Goal: Task Accomplishment & Management: Manage account settings

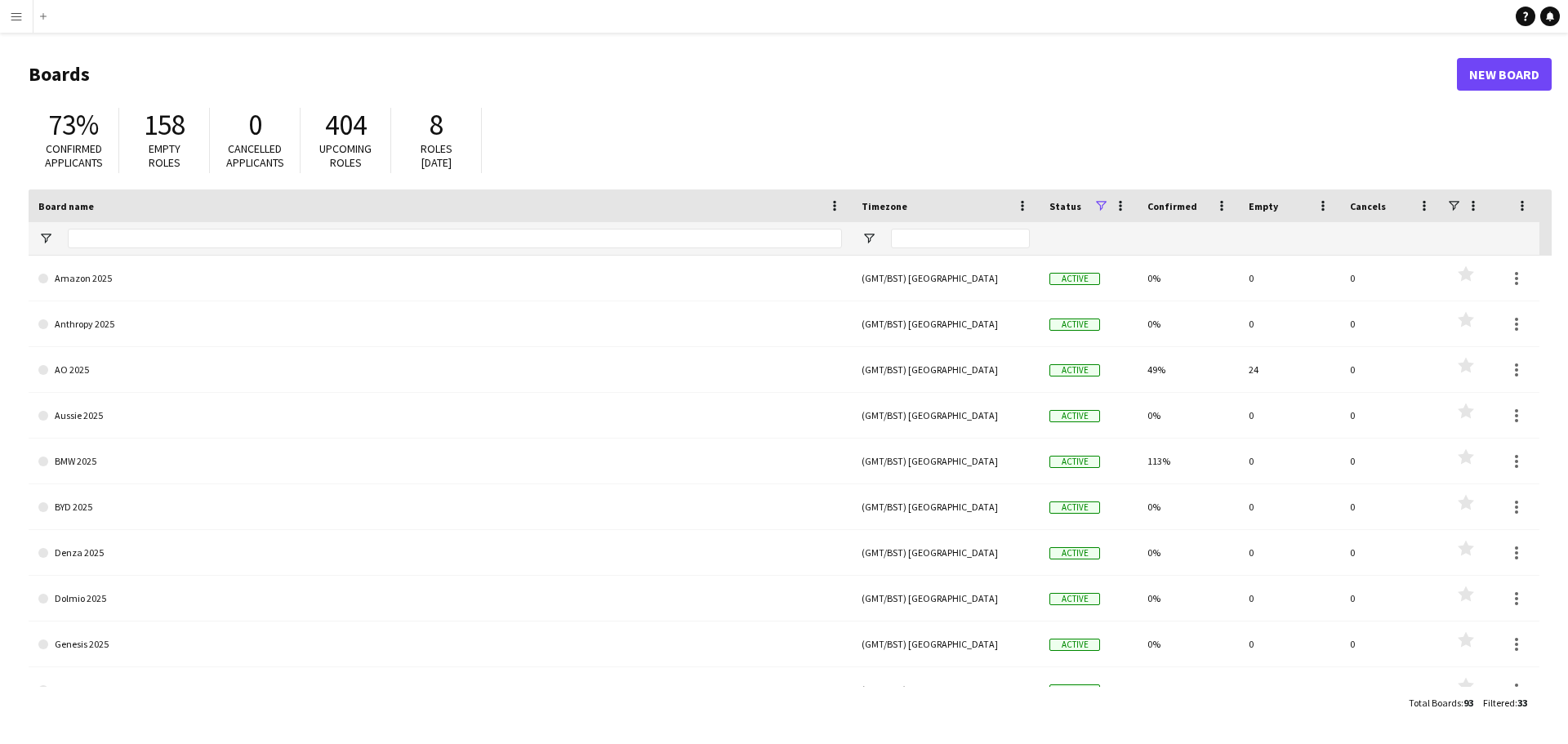
click at [16, 10] on app-icon "Menu" at bounding box center [16, 16] width 14 height 14
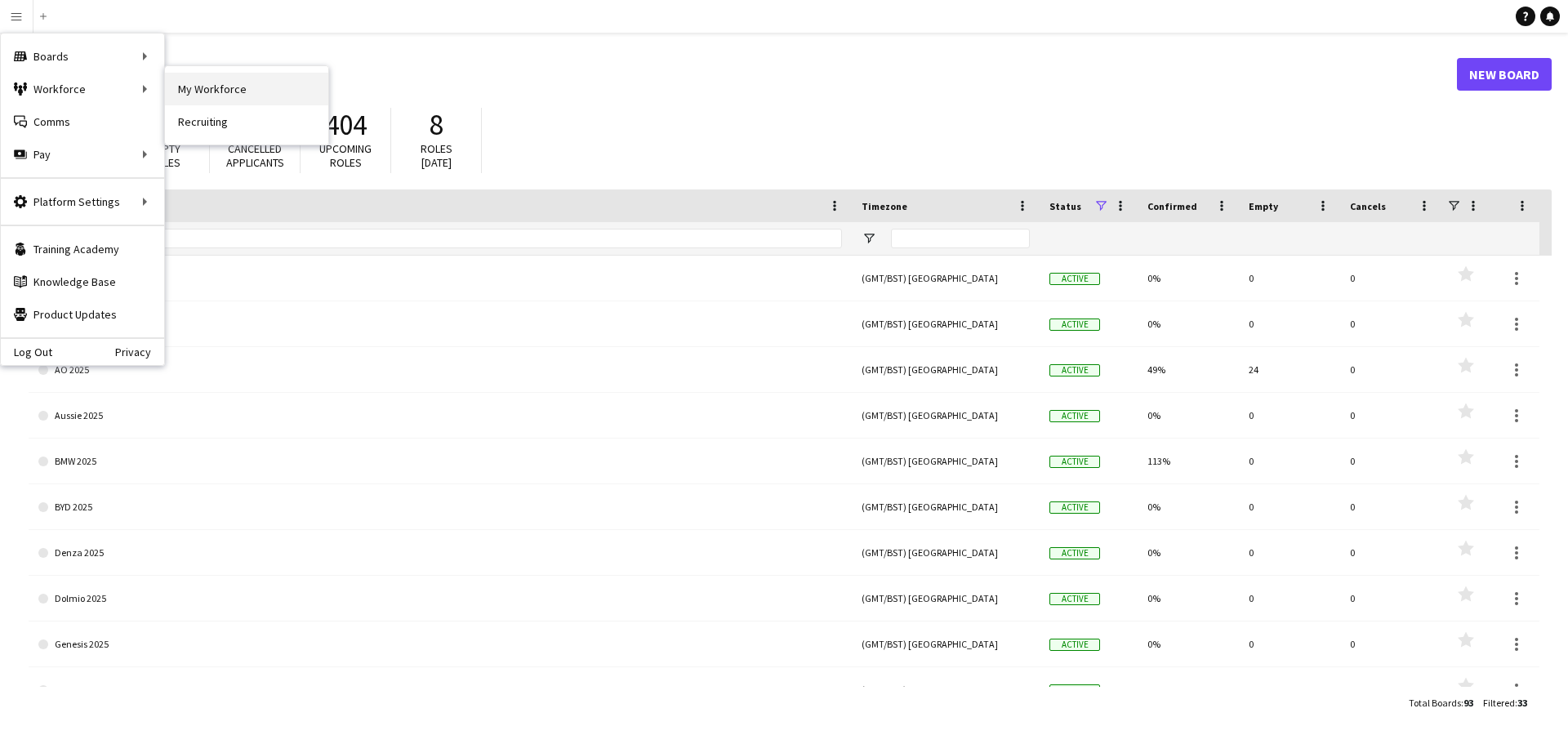
click at [206, 83] on link "My Workforce" at bounding box center [246, 89] width 164 height 33
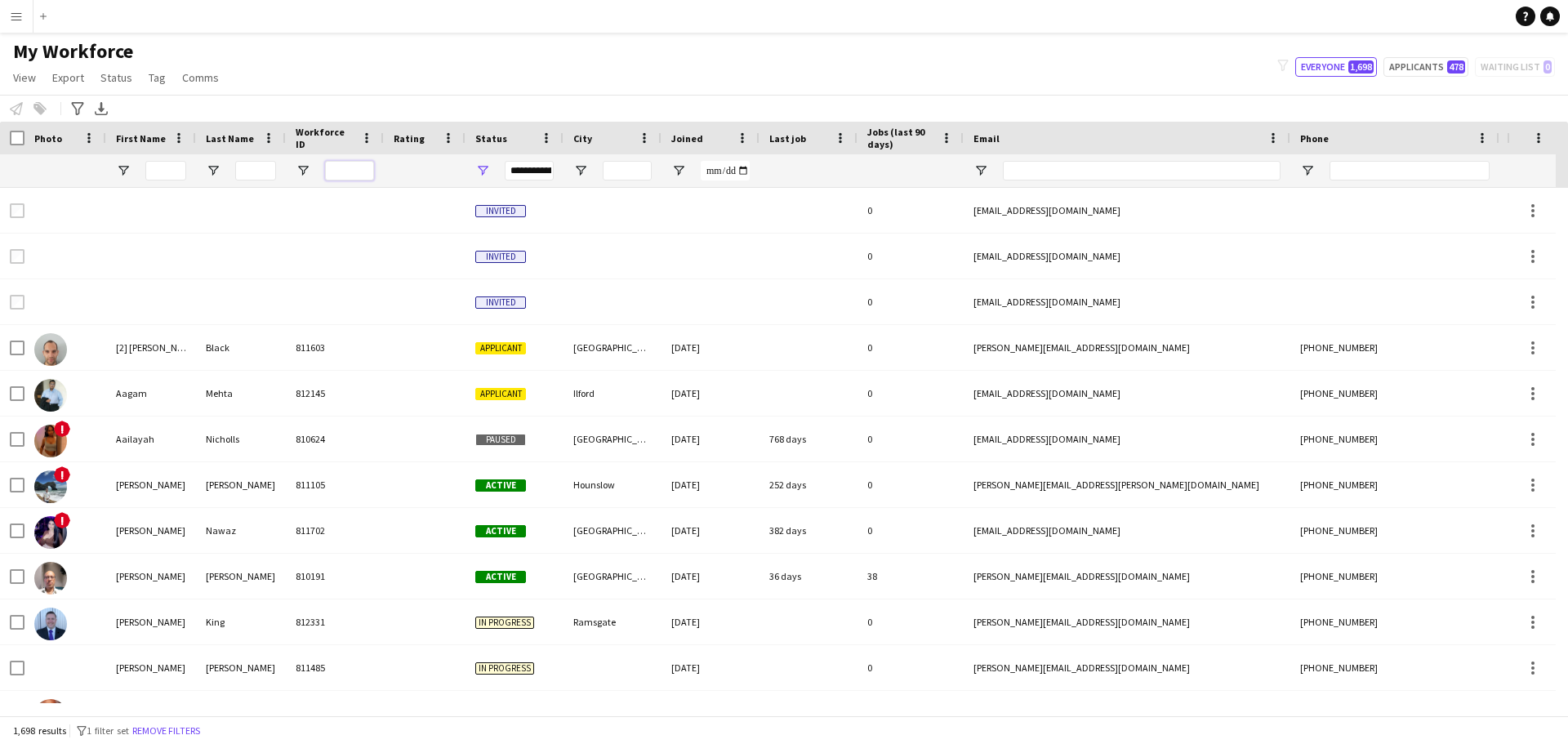
click at [349, 164] on input "Workforce ID Filter Input" at bounding box center [349, 170] width 49 height 19
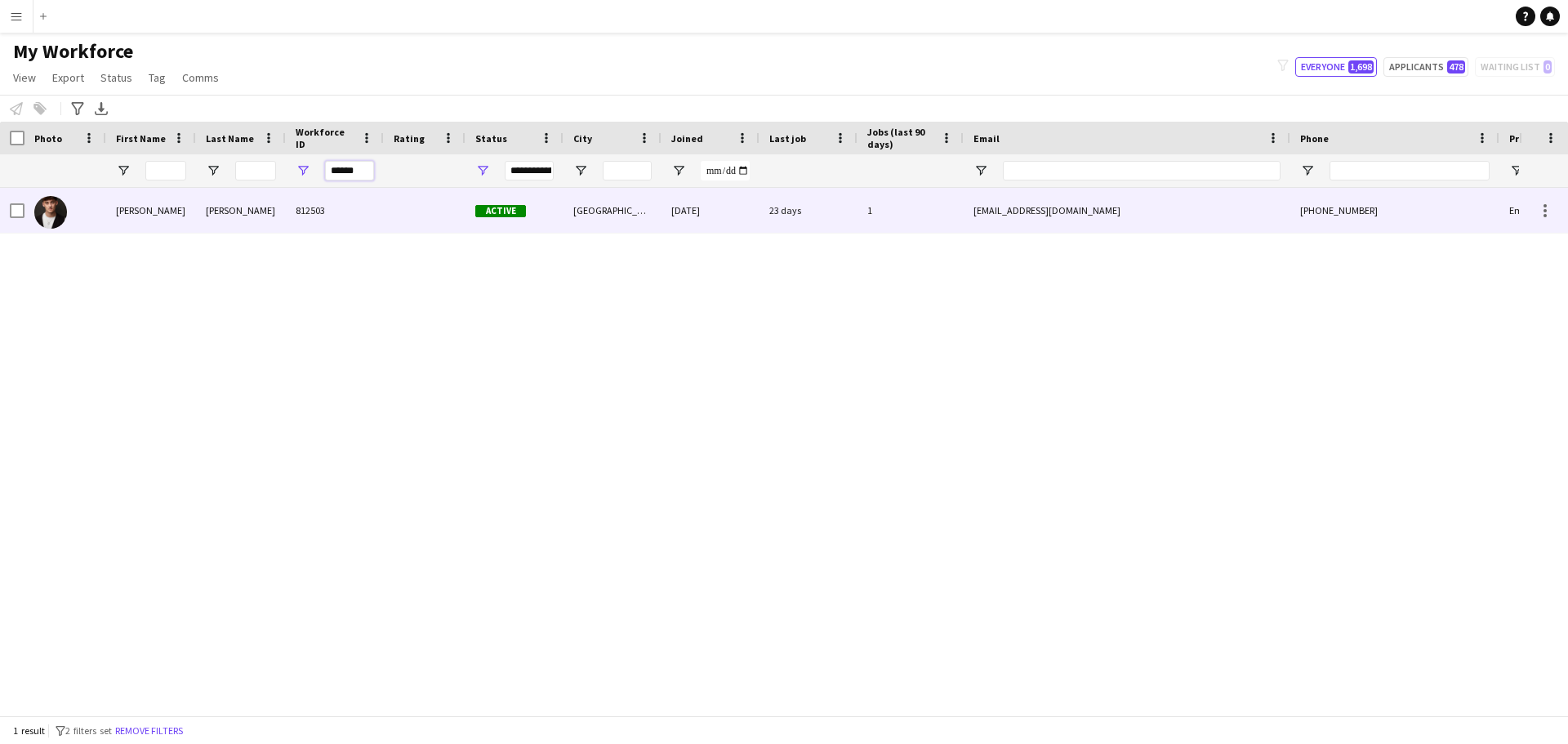
type input "******"
click at [1194, 221] on div "[EMAIL_ADDRESS][DOMAIN_NAME]" at bounding box center [1128, 210] width 327 height 45
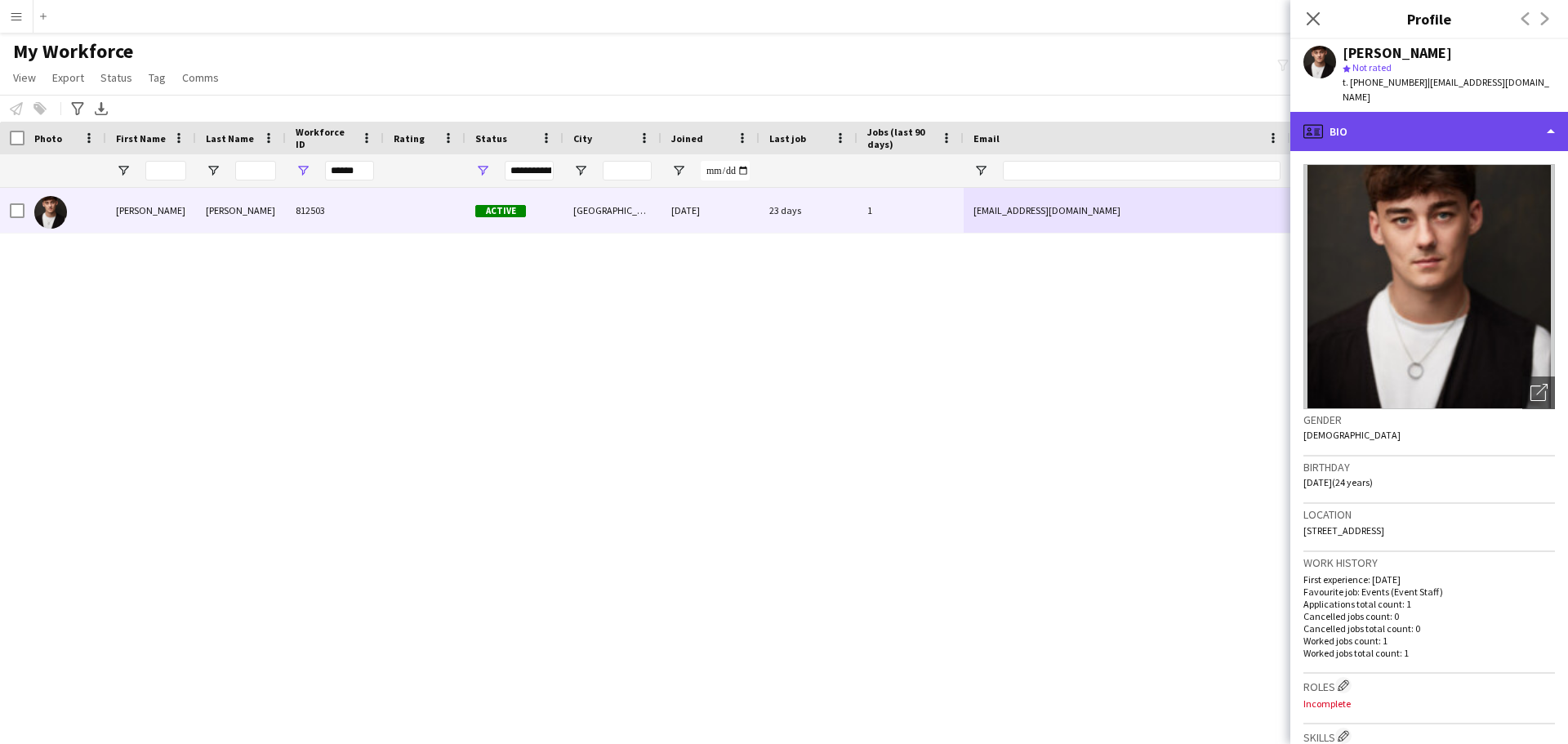
click at [1553, 130] on div "profile Bio" at bounding box center [1429, 132] width 278 height 40
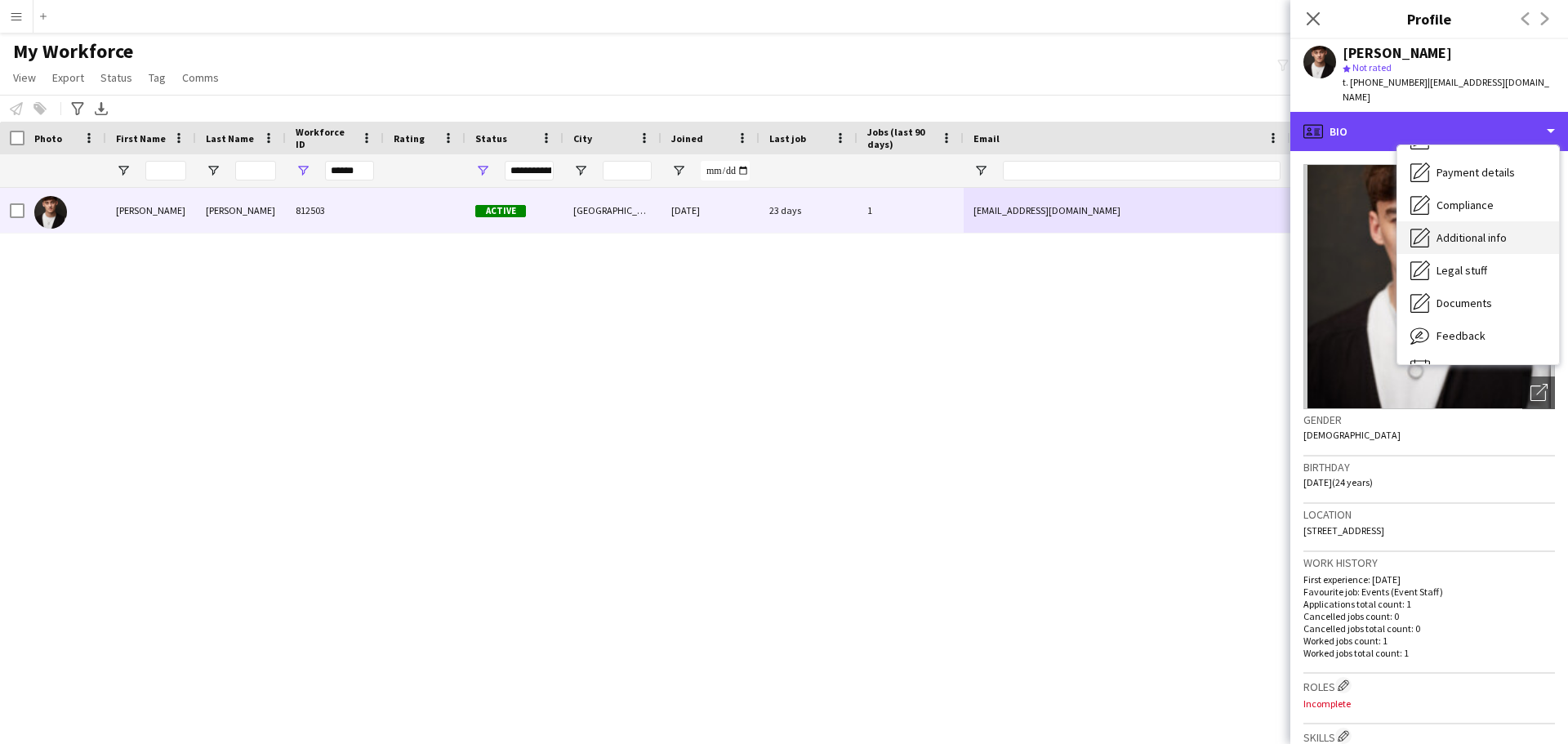
scroll to position [219, 0]
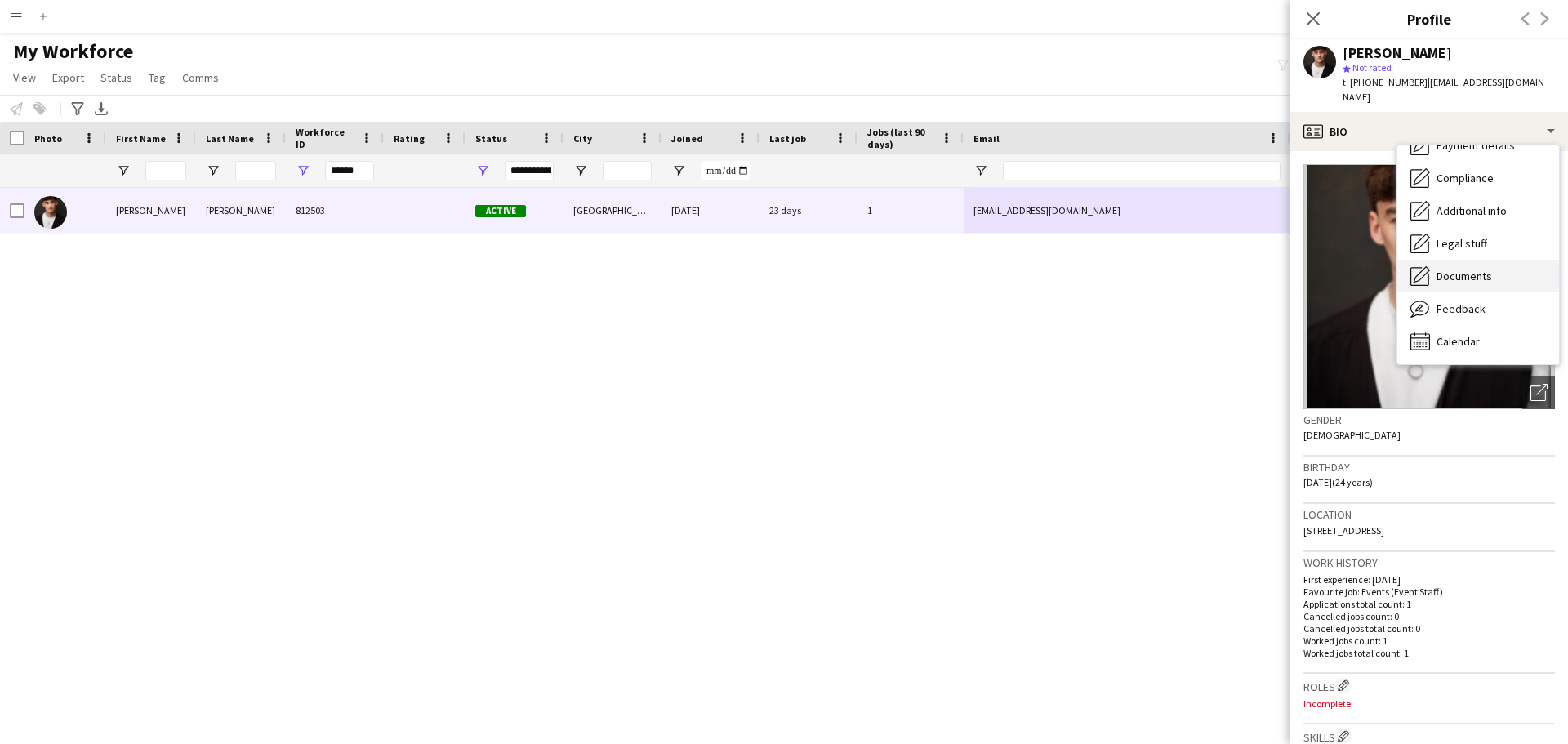
click at [1471, 271] on span "Documents" at bounding box center [1463, 276] width 55 height 15
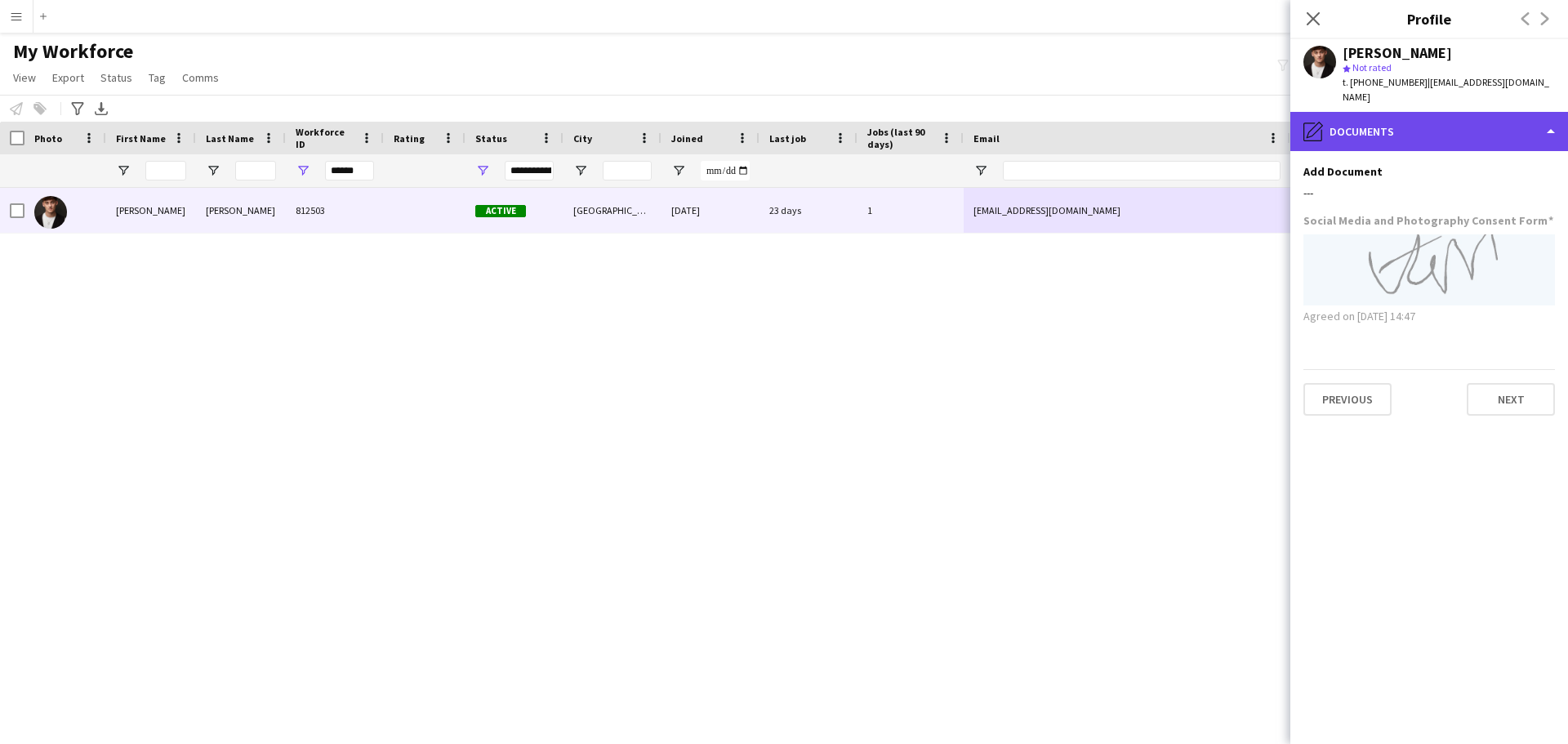
click at [1556, 129] on div "pencil4 Documents" at bounding box center [1429, 132] width 278 height 40
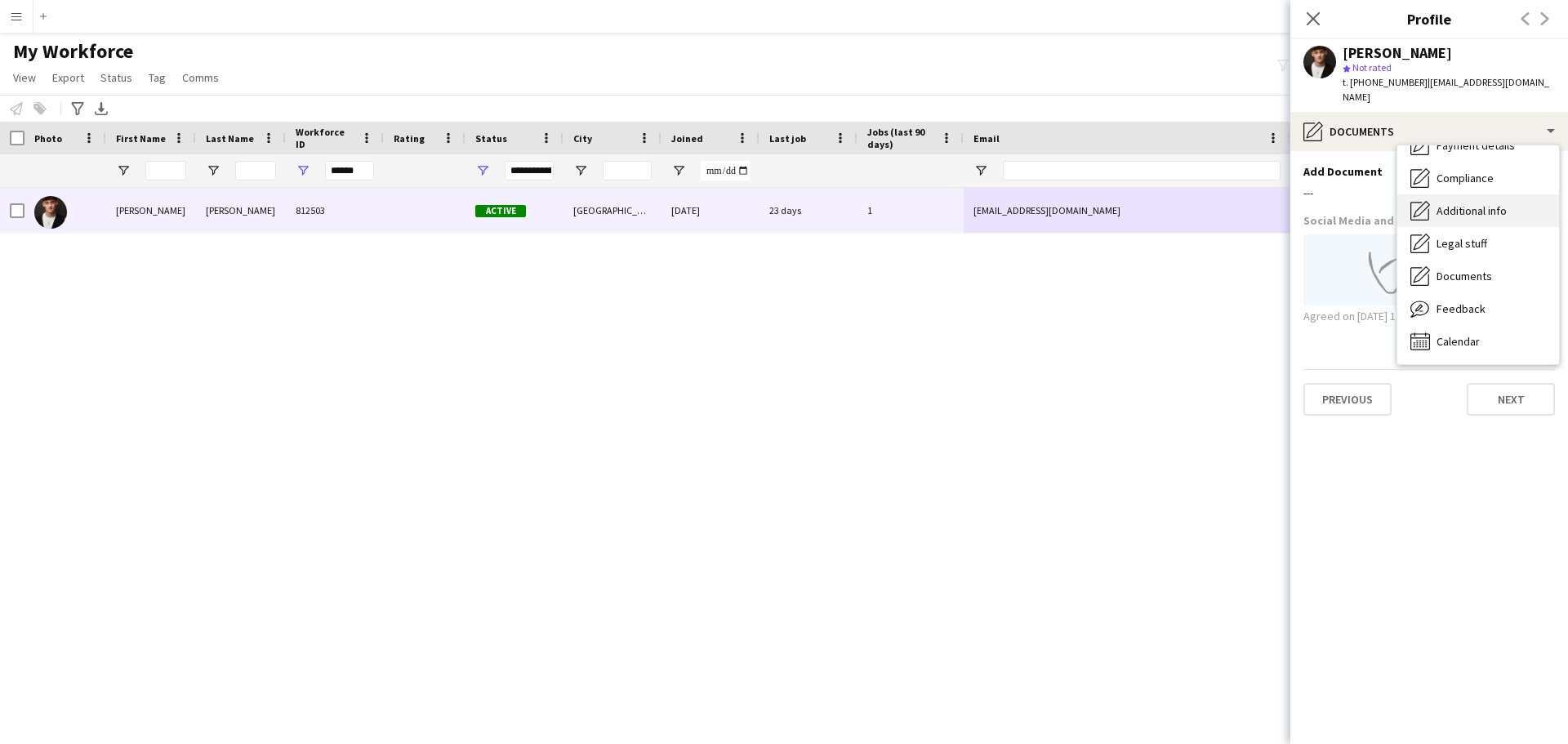
click at [1475, 212] on span "Additional info" at bounding box center [1471, 210] width 71 height 15
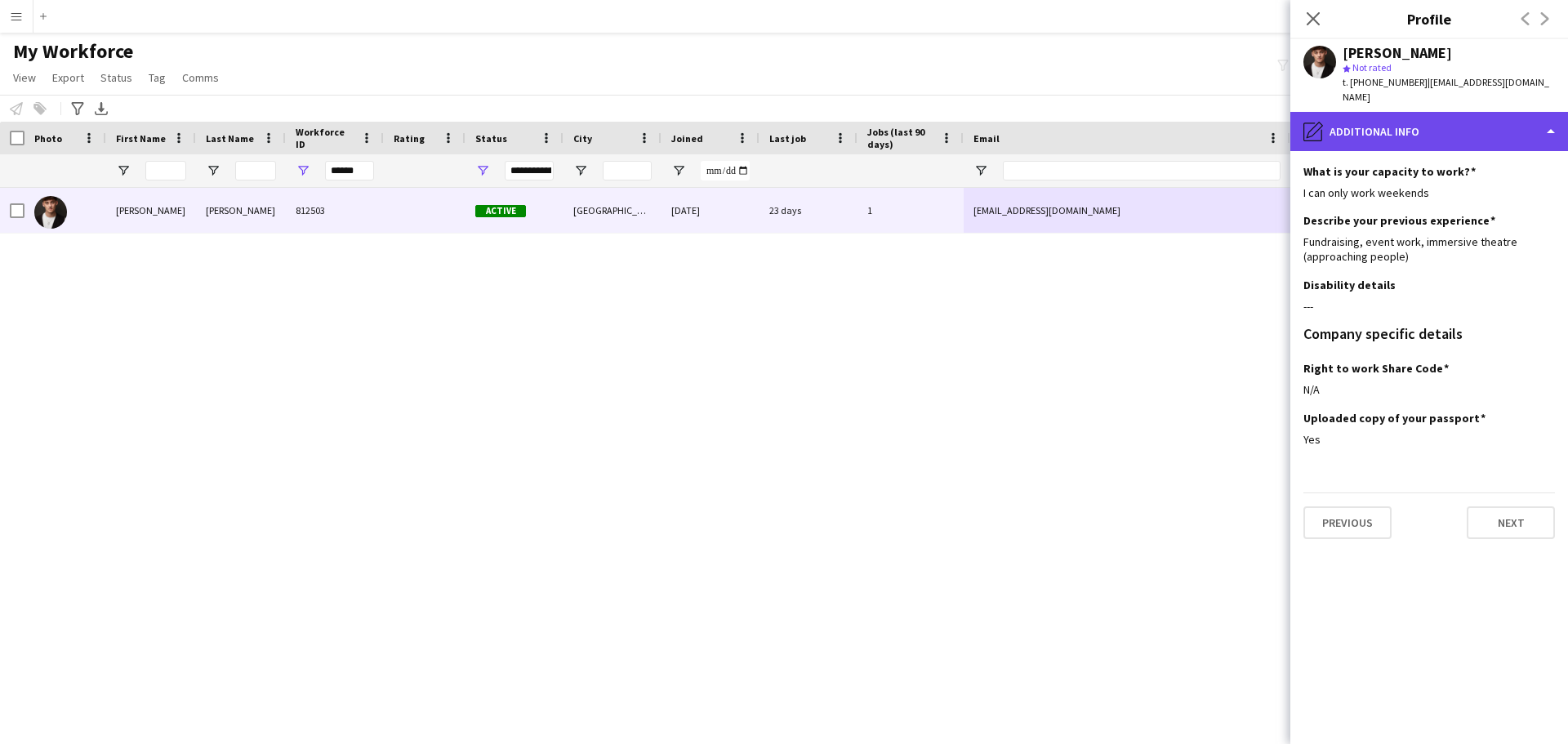
click at [1552, 132] on div "pencil4 Additional info" at bounding box center [1429, 132] width 278 height 40
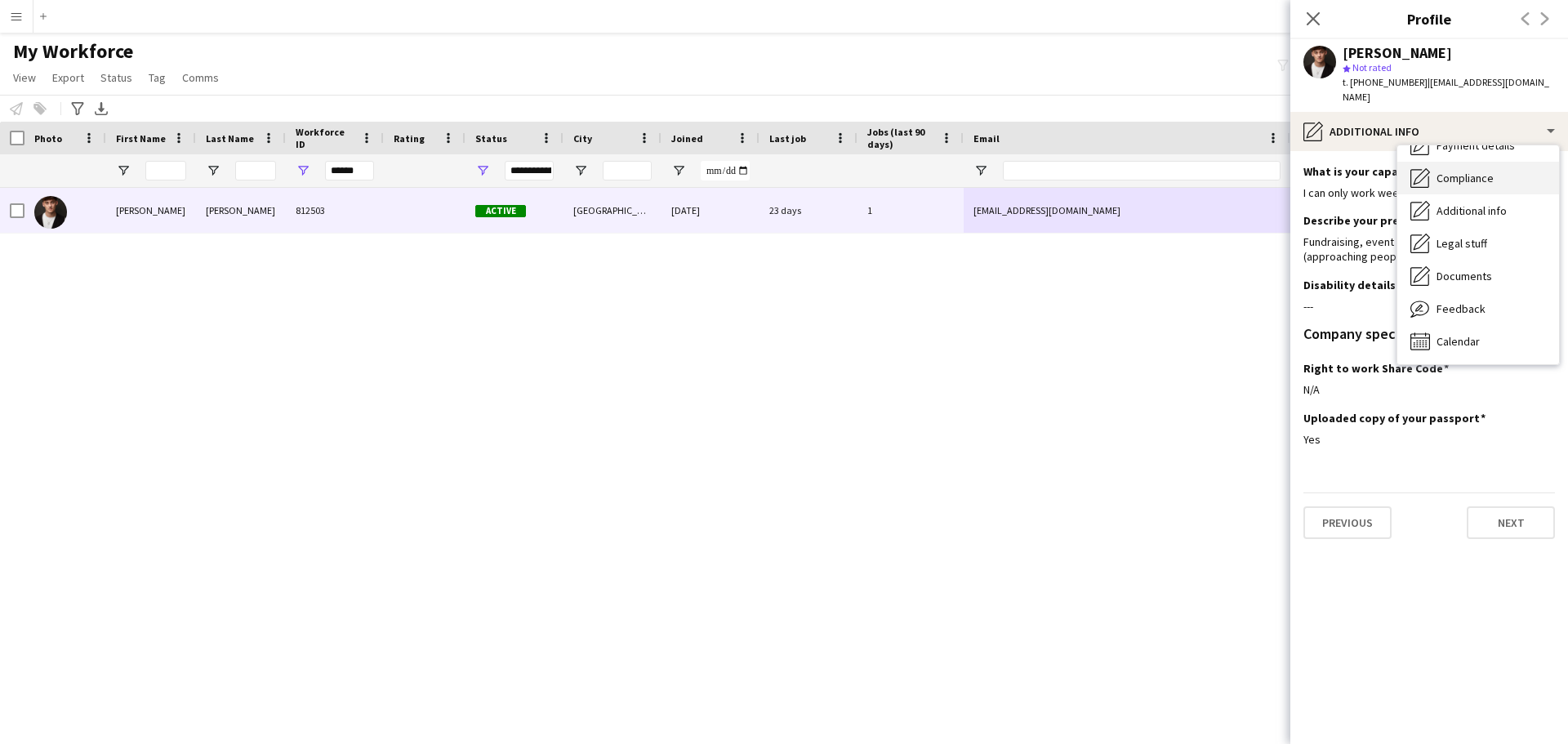
click at [1470, 186] on div "Compliance Compliance" at bounding box center [1478, 178] width 162 height 33
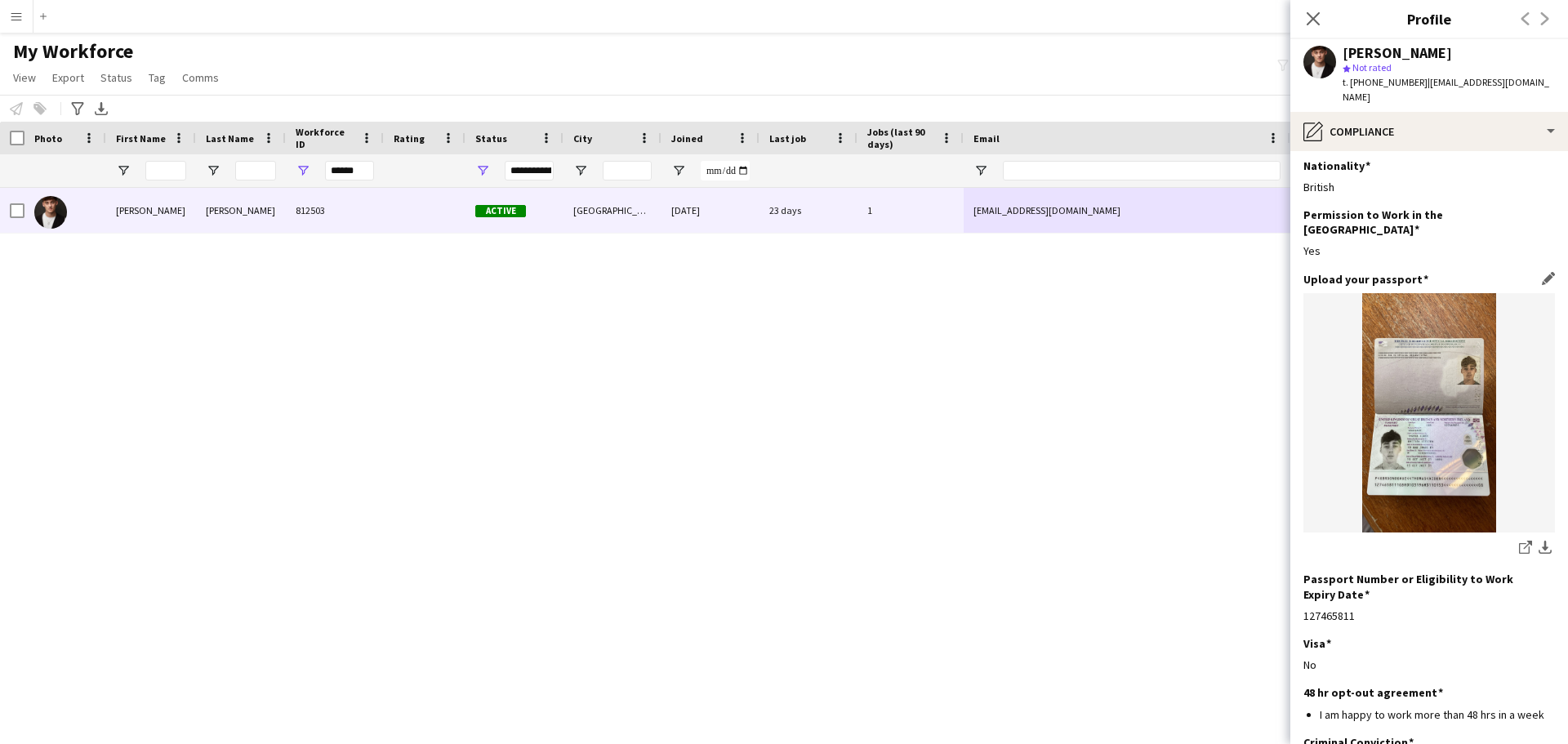
scroll to position [0, 0]
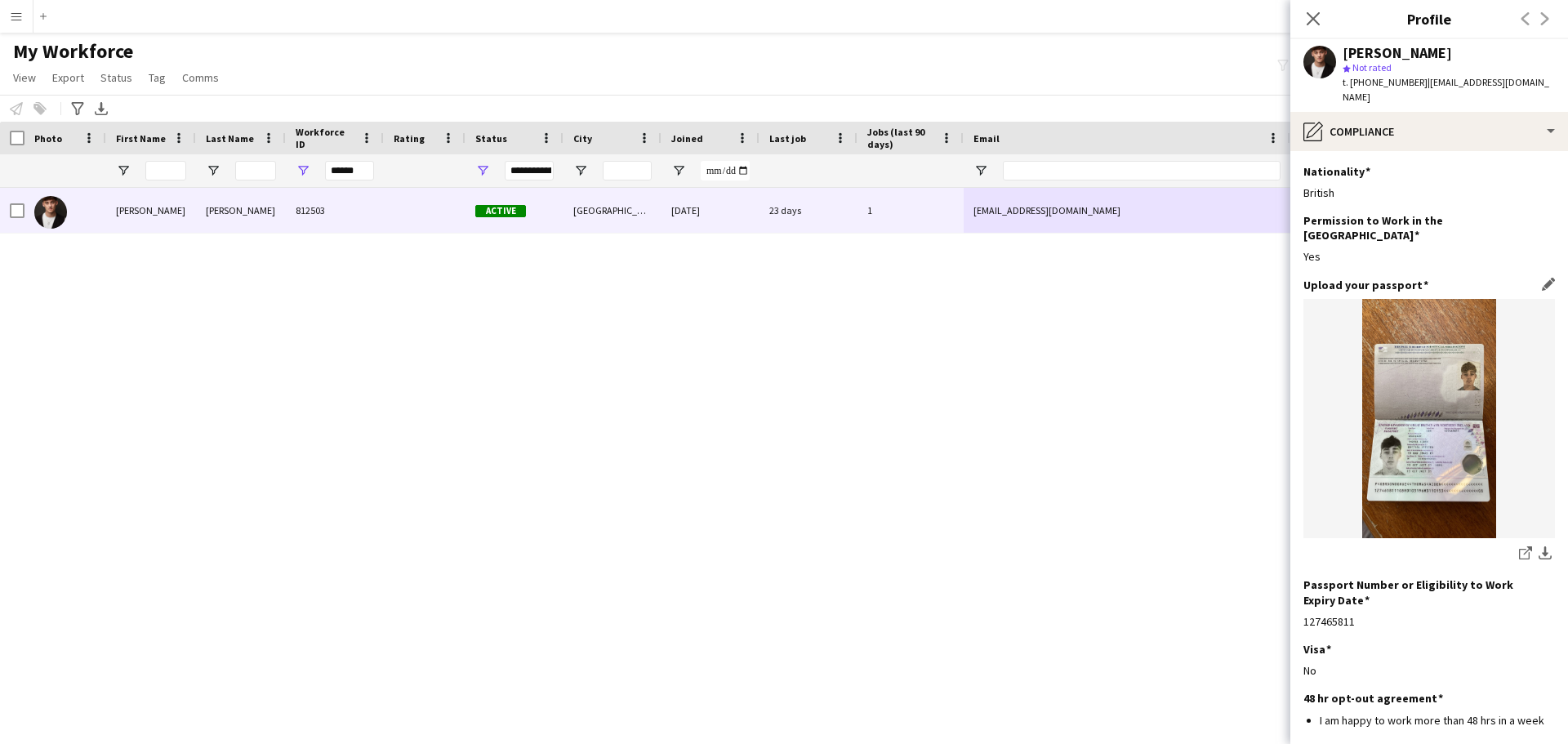
click at [1450, 395] on img at bounding box center [1430, 418] width 252 height 239
click at [1447, 453] on img at bounding box center [1430, 418] width 252 height 239
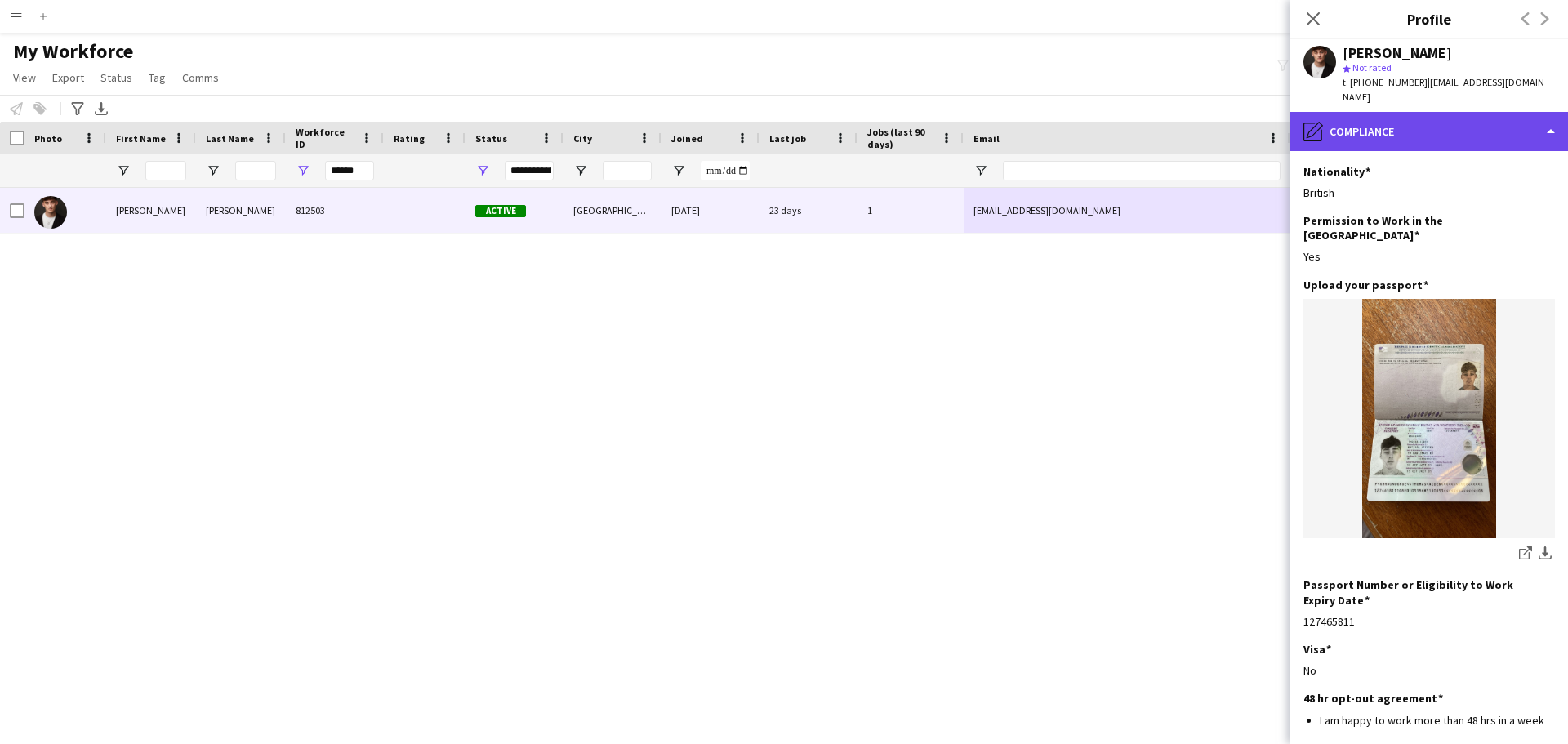
click at [1553, 132] on div "pencil4 Compliance" at bounding box center [1429, 132] width 278 height 40
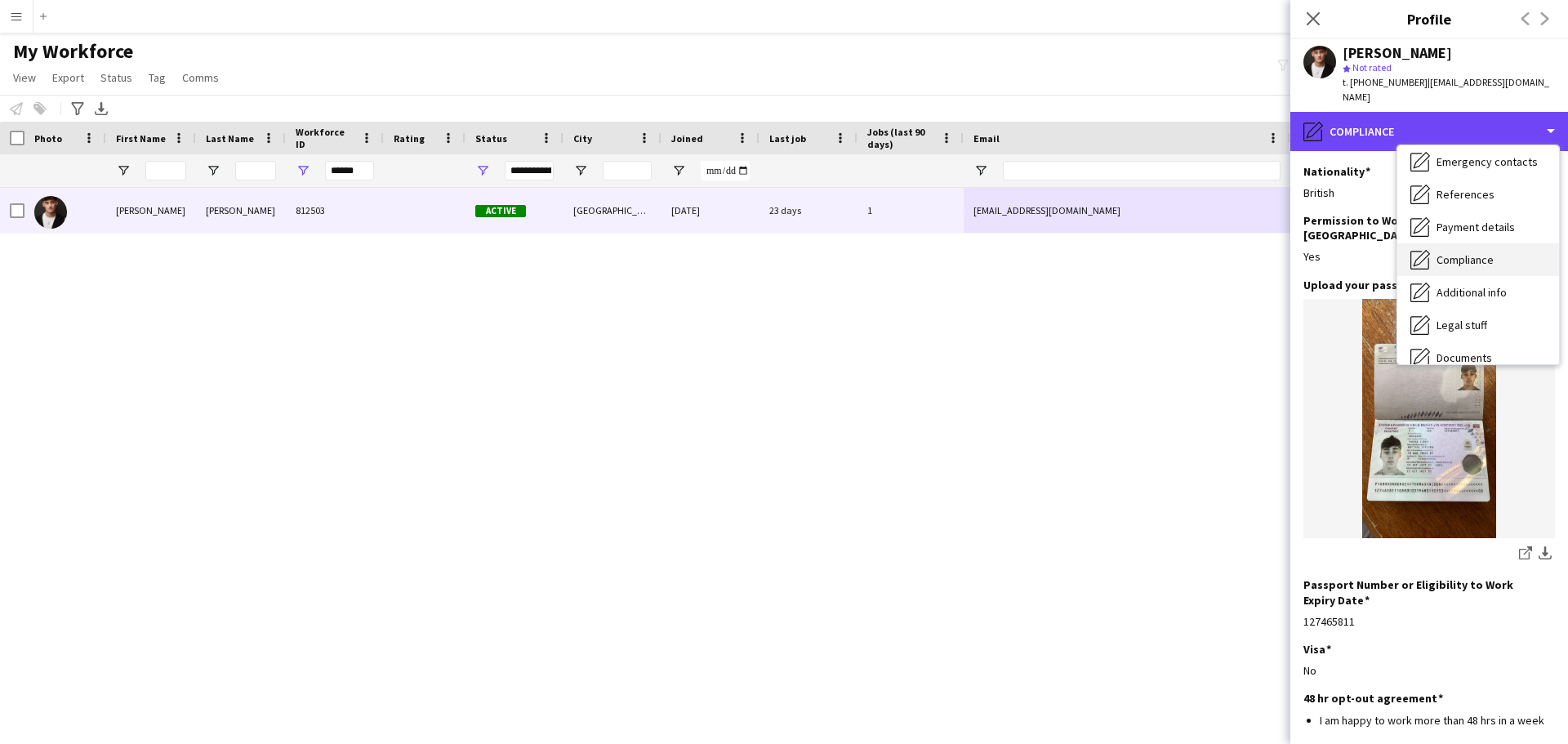
scroll to position [55, 0]
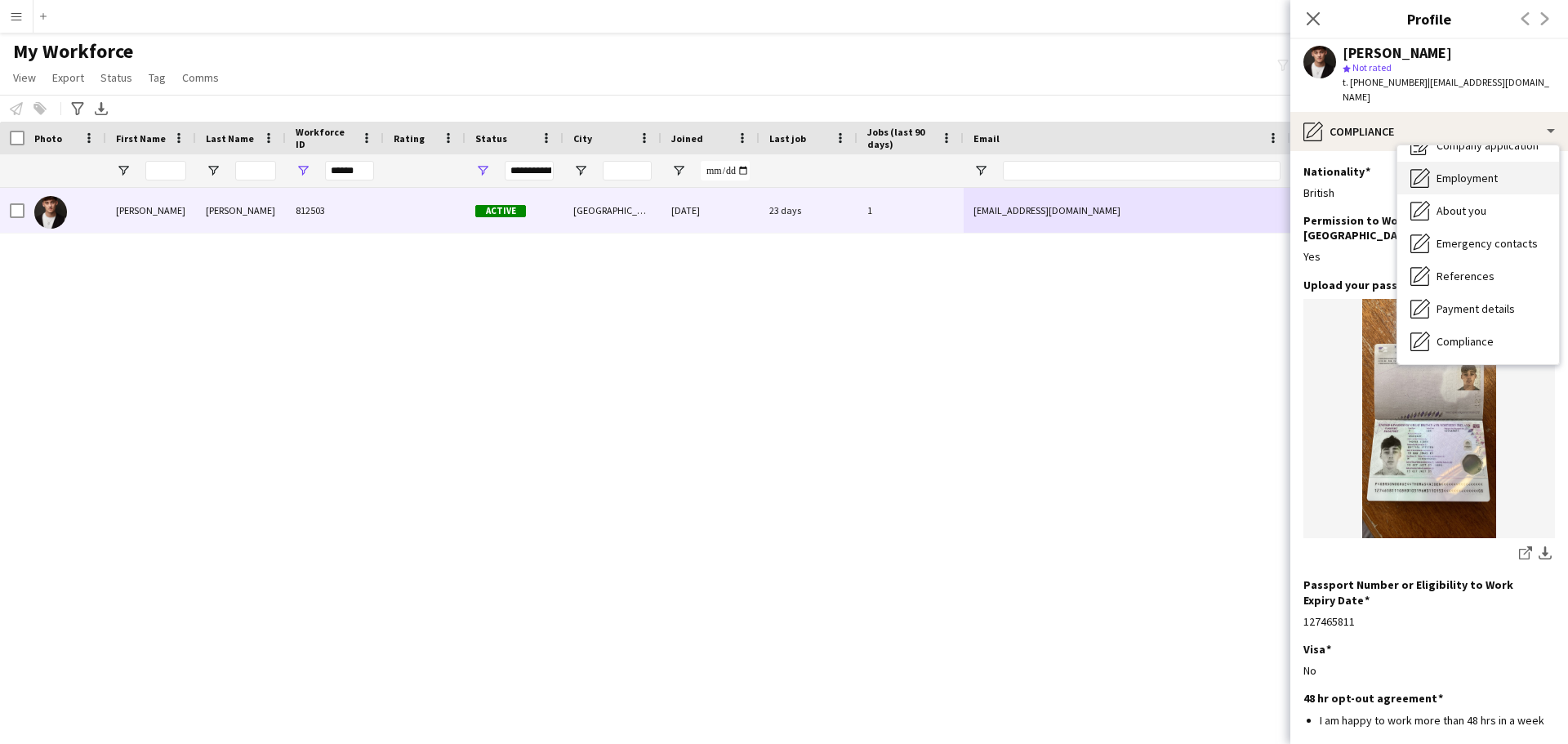
click at [1467, 182] on span "Employment" at bounding box center [1466, 177] width 61 height 15
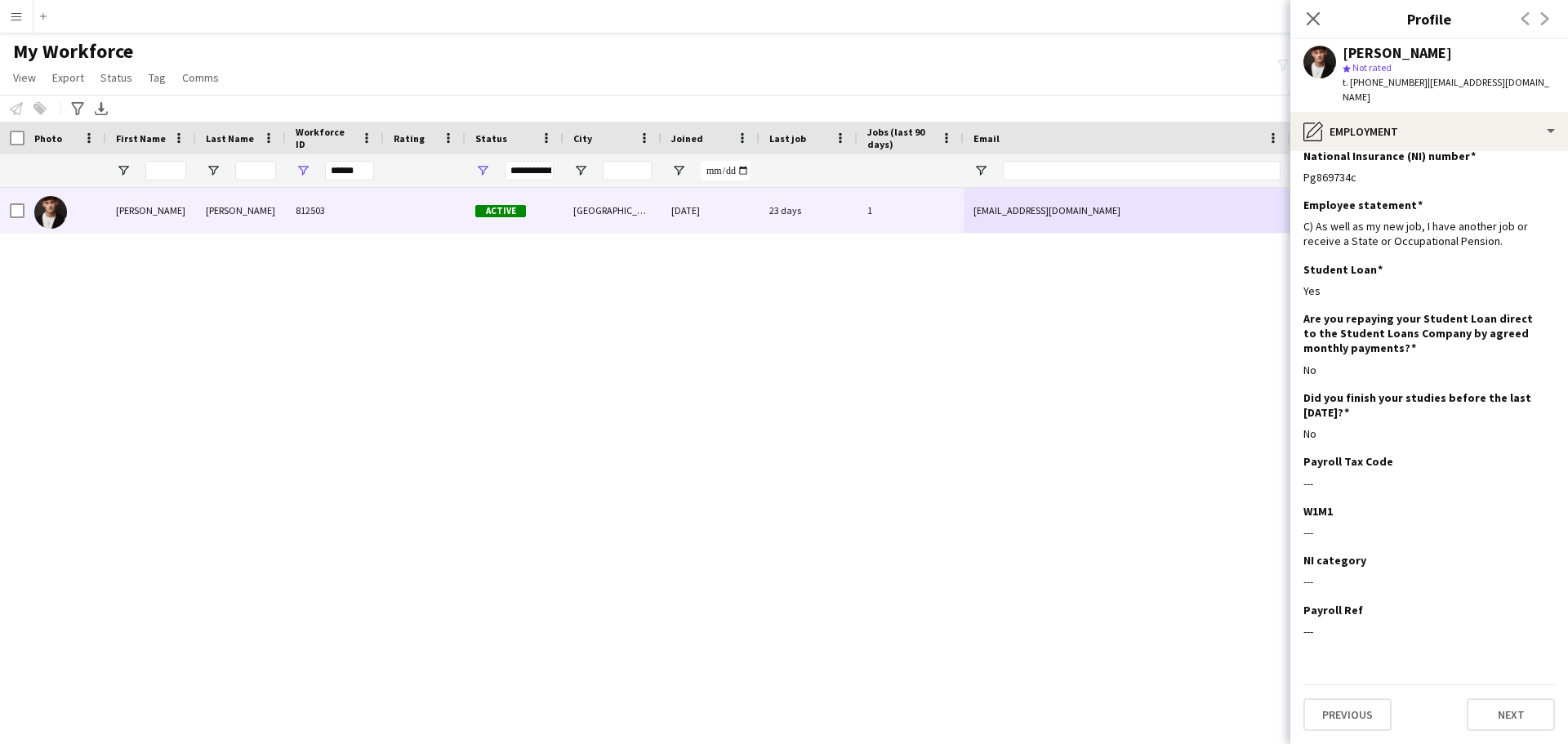
scroll to position [0, 0]
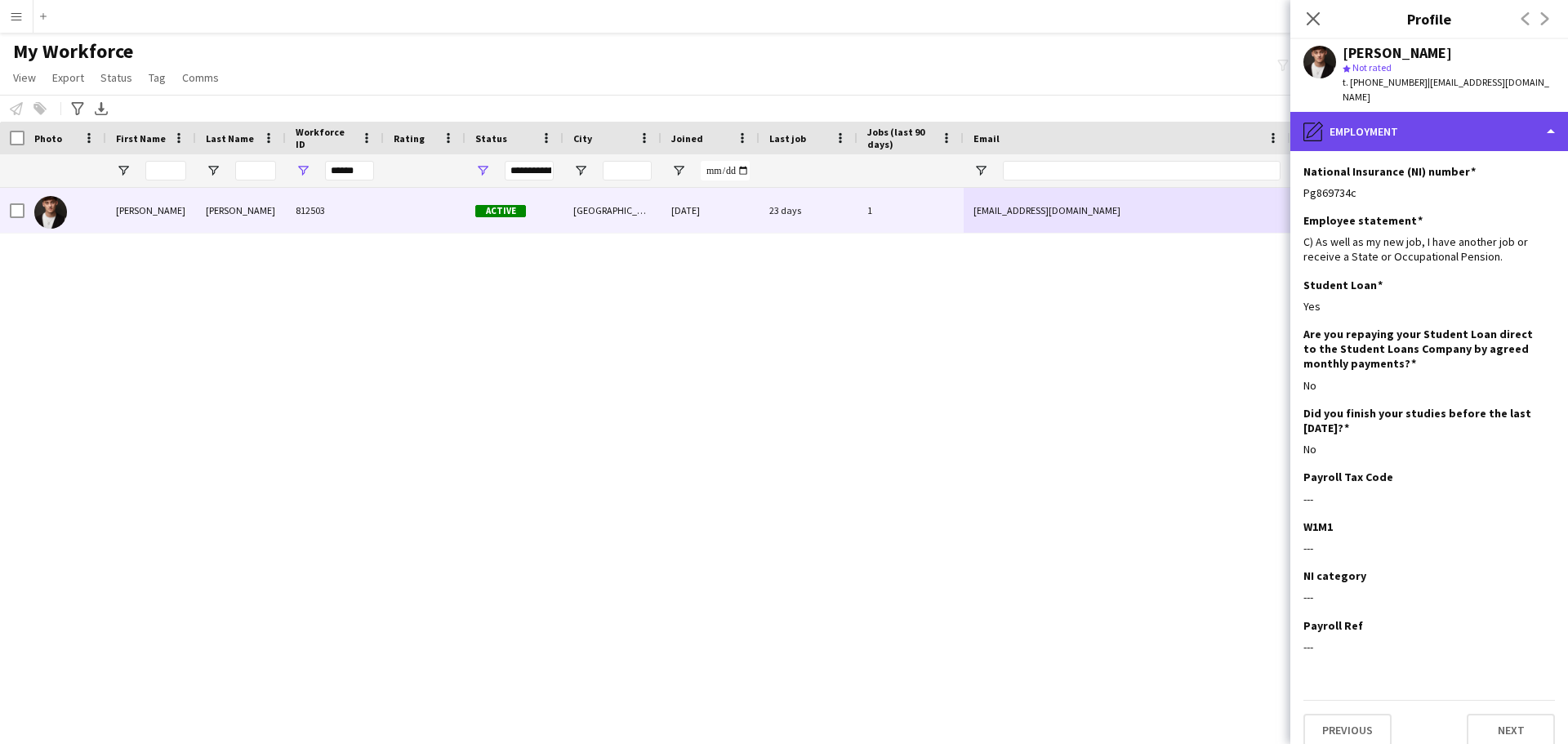
click at [1552, 130] on div "pencil4 Employment" at bounding box center [1429, 132] width 278 height 40
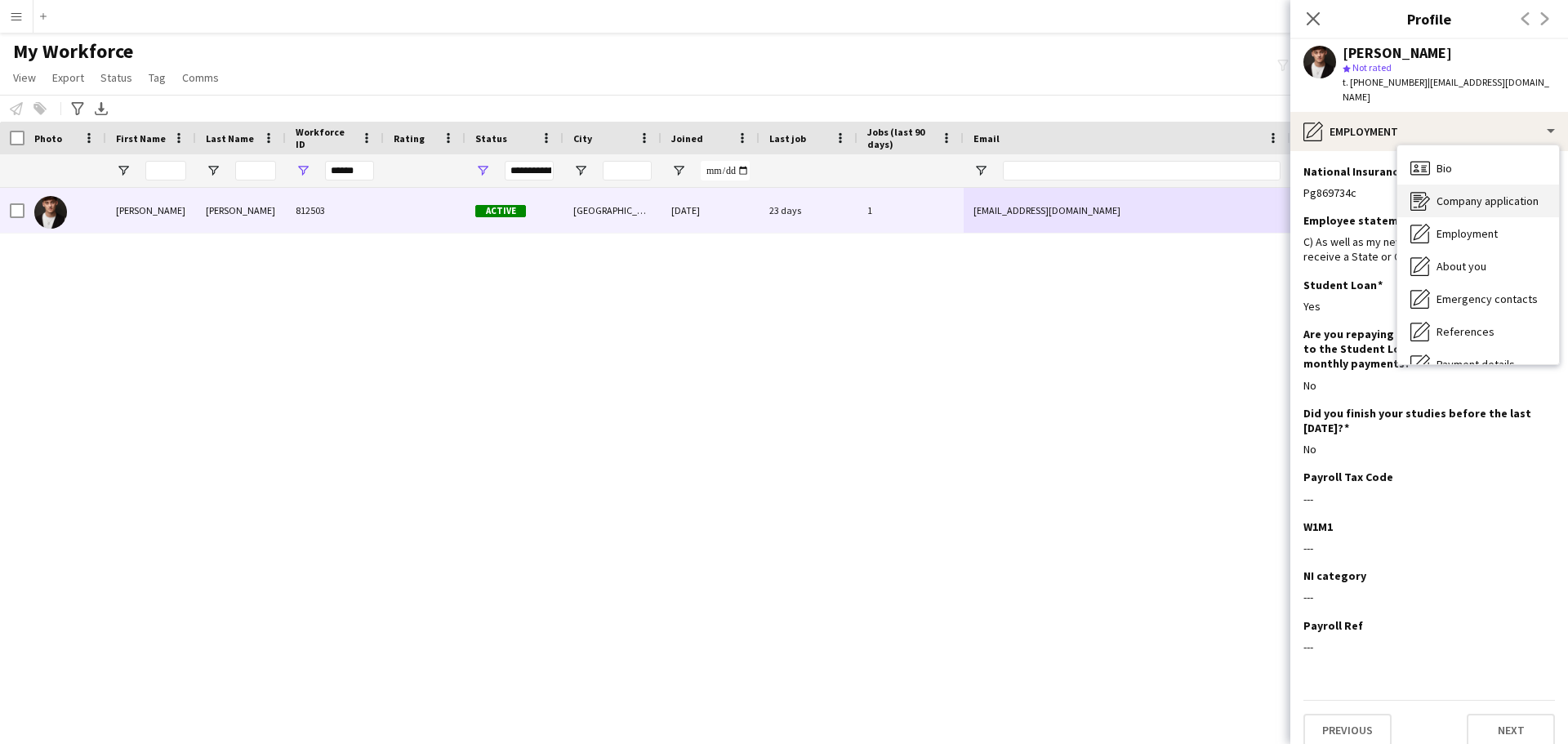
click at [1467, 194] on span "Company application" at bounding box center [1487, 200] width 102 height 15
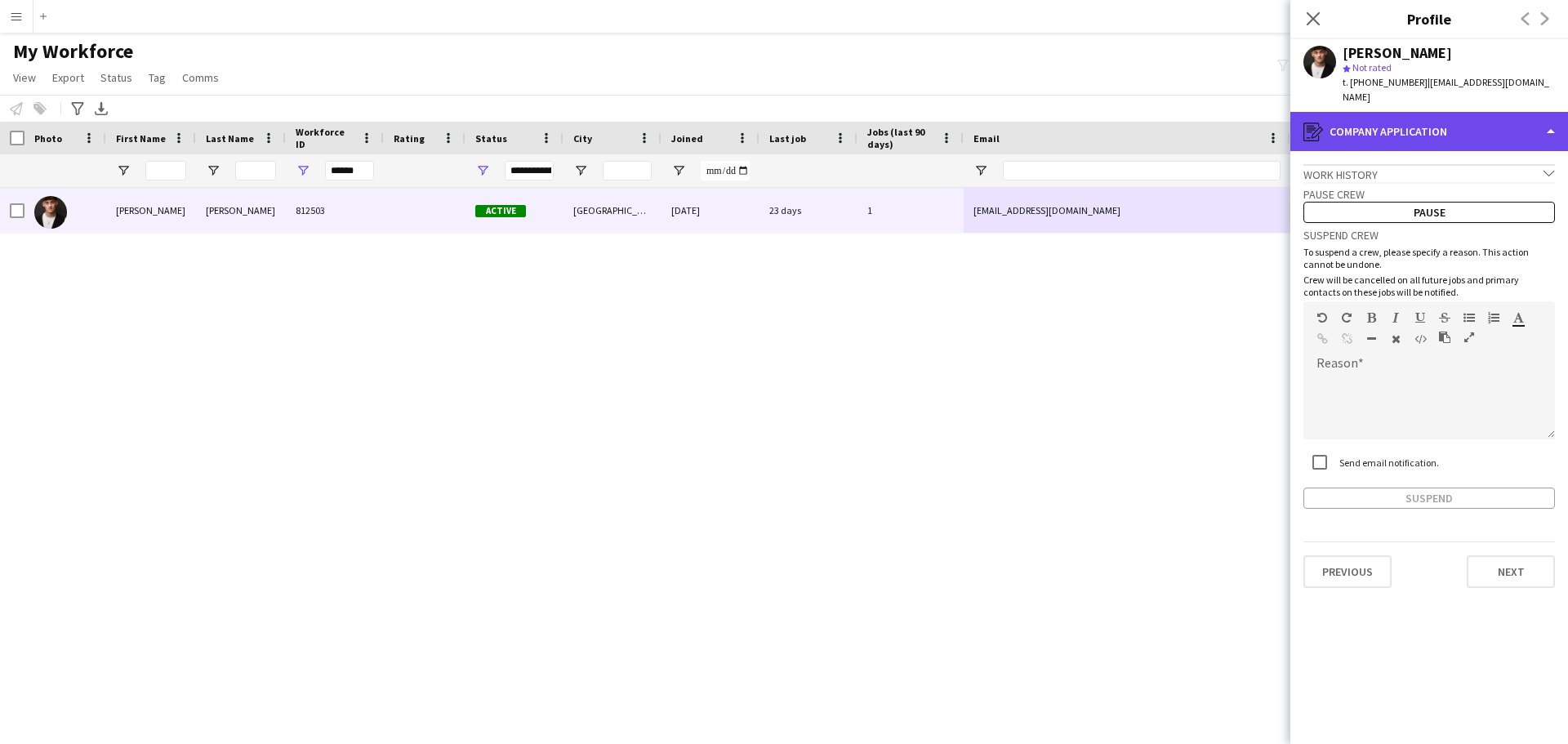
click at [1552, 132] on div "register Company application" at bounding box center [1429, 132] width 278 height 40
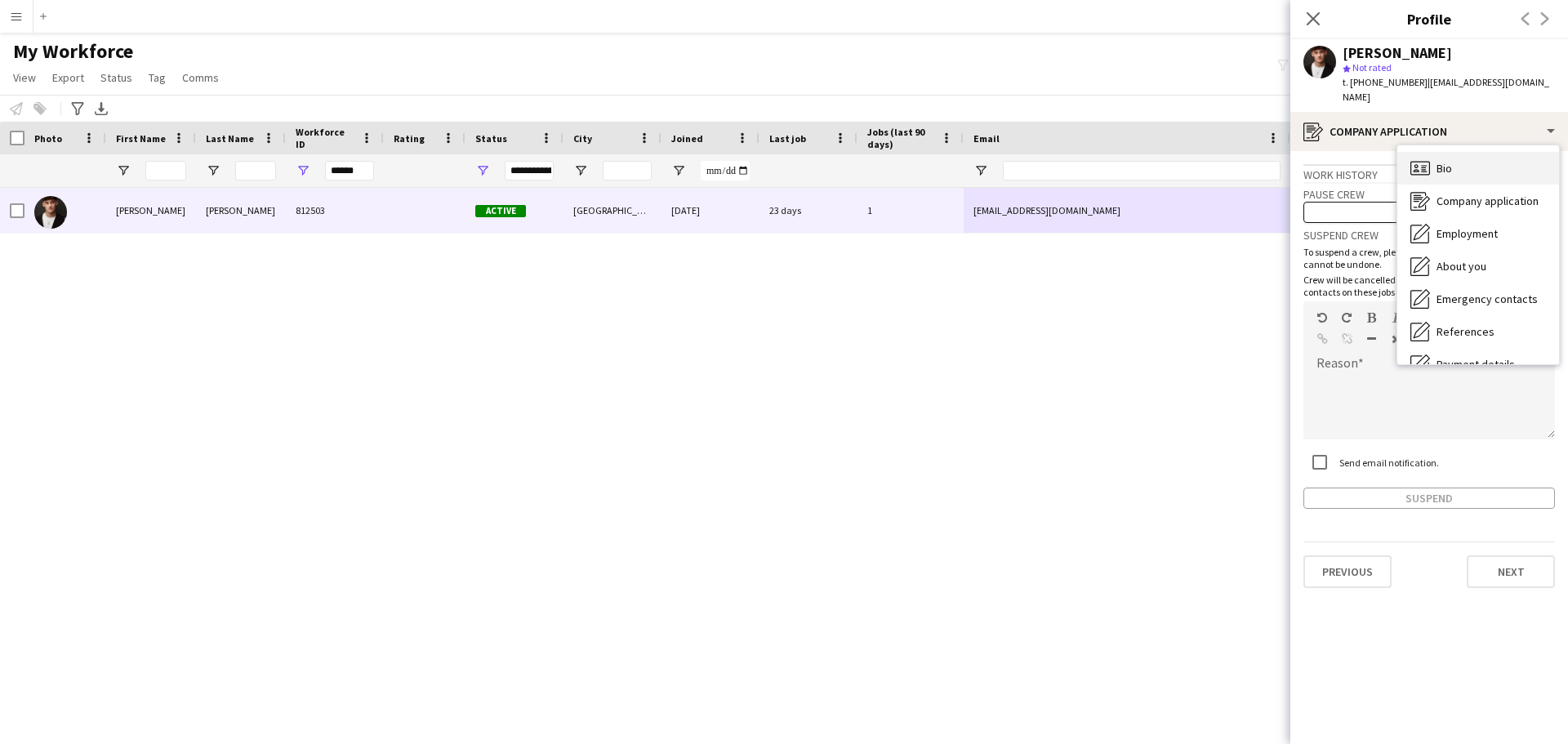
click at [1462, 169] on div "Bio Bio" at bounding box center [1478, 168] width 162 height 33
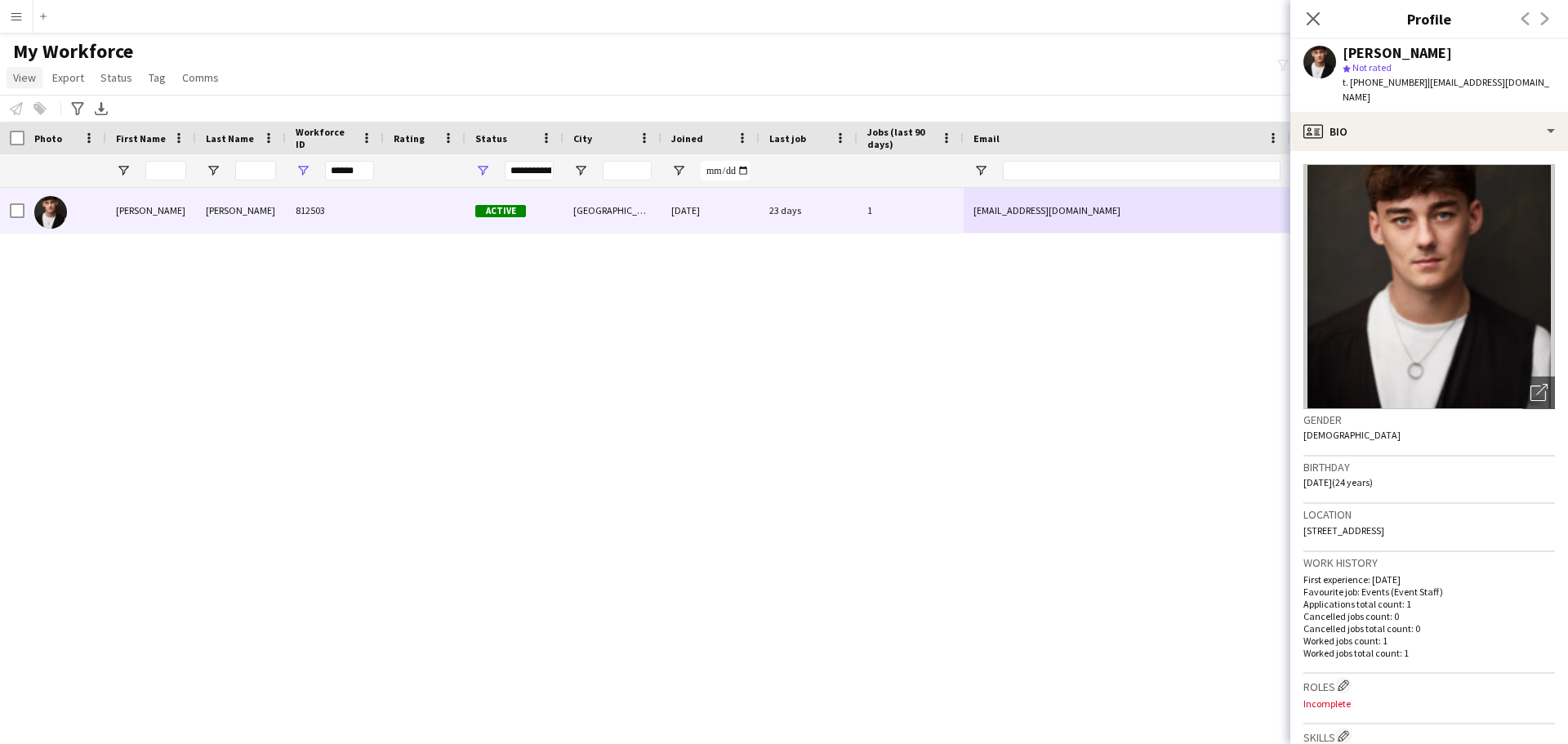
click at [25, 76] on span "View" at bounding box center [25, 77] width 23 height 15
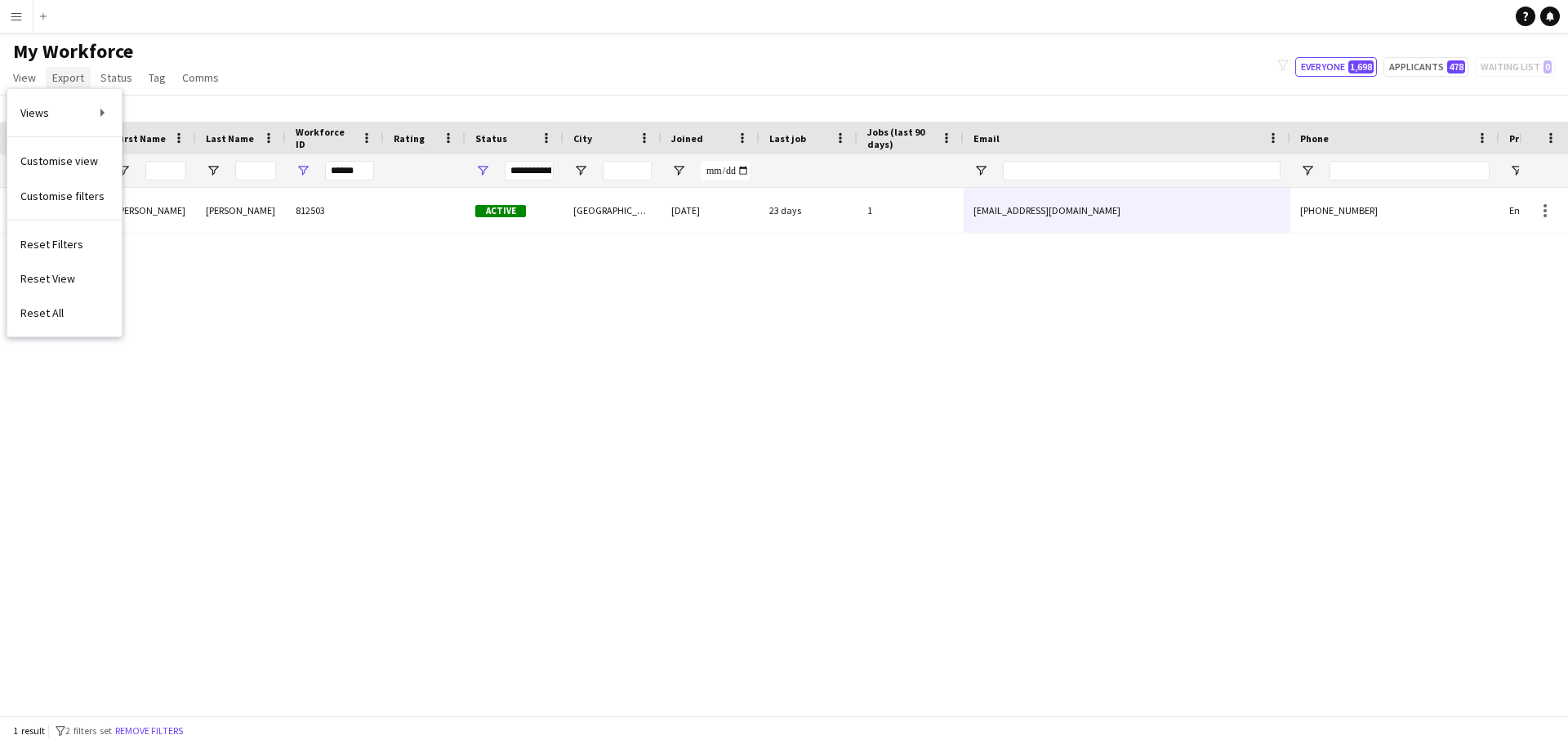
click at [66, 80] on span "Export" at bounding box center [68, 77] width 32 height 15
click at [111, 75] on span "Status" at bounding box center [116, 77] width 32 height 15
click at [153, 77] on span "Tag" at bounding box center [158, 77] width 17 height 15
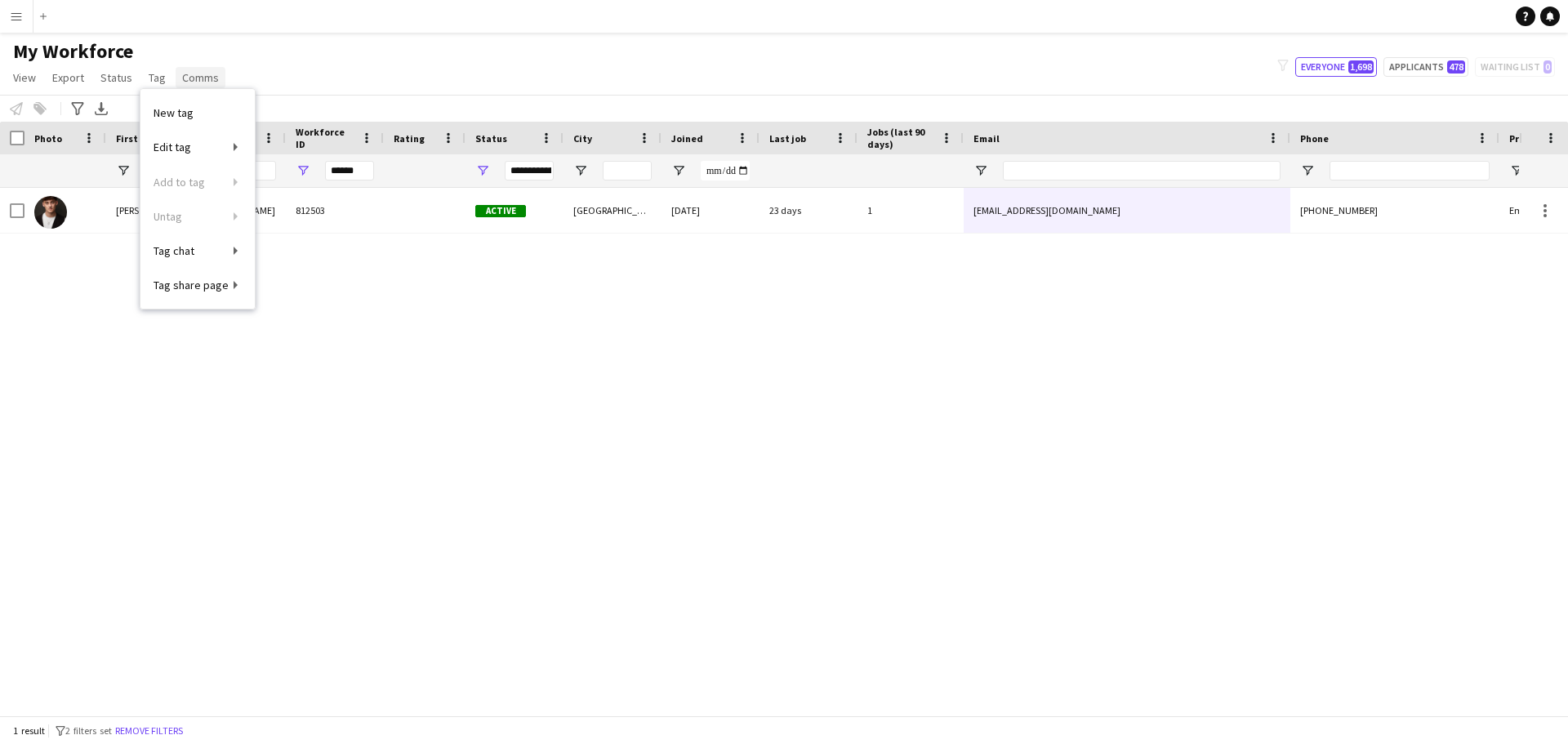
click at [196, 74] on span "Comms" at bounding box center [200, 77] width 37 height 15
click at [268, 75] on div "My Workforce View Views Default view Compliance Log New view Update view Delete…" at bounding box center [784, 67] width 1568 height 55
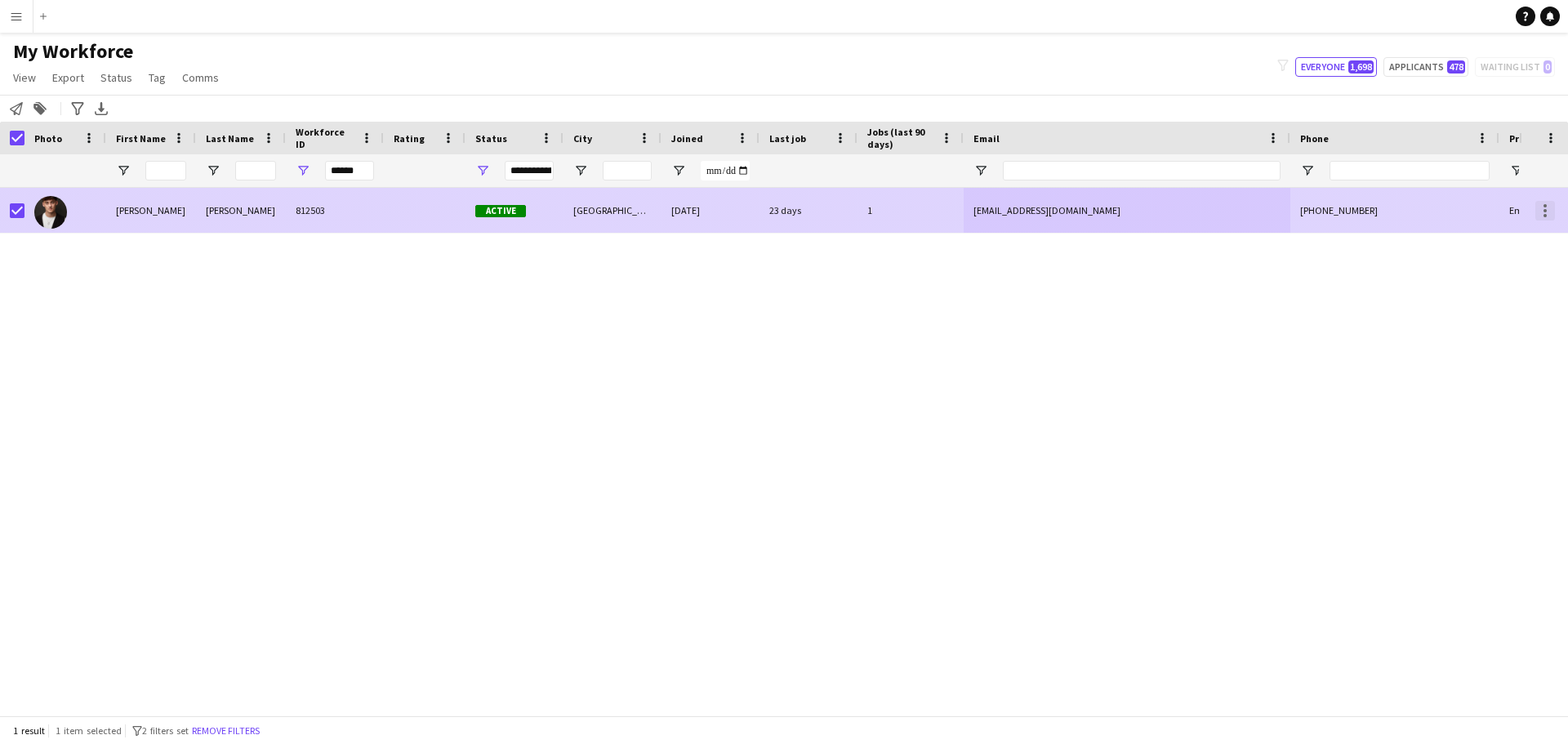
click at [1541, 212] on div at bounding box center [1546, 211] width 19 height 19
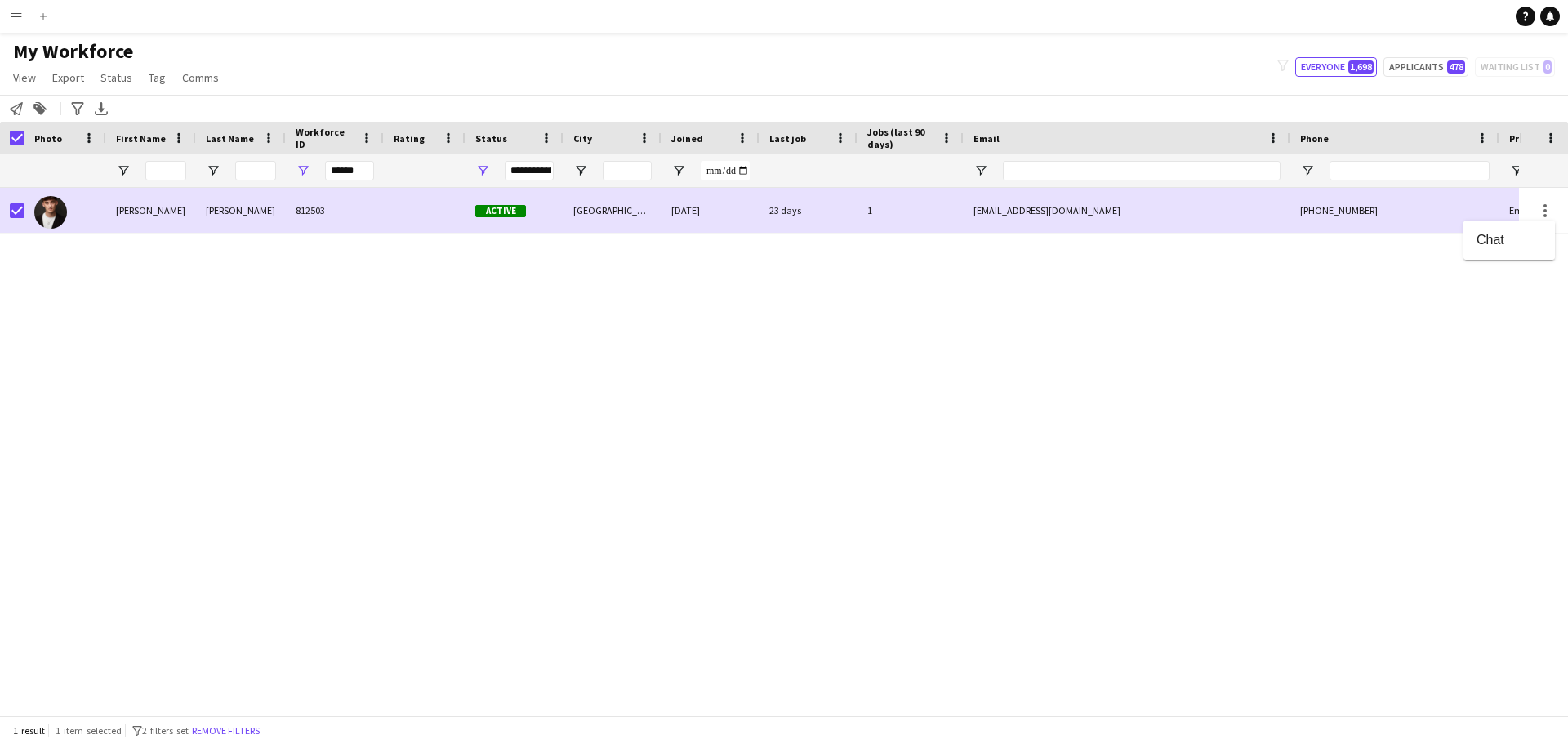
click at [1548, 211] on div at bounding box center [784, 372] width 1568 height 744
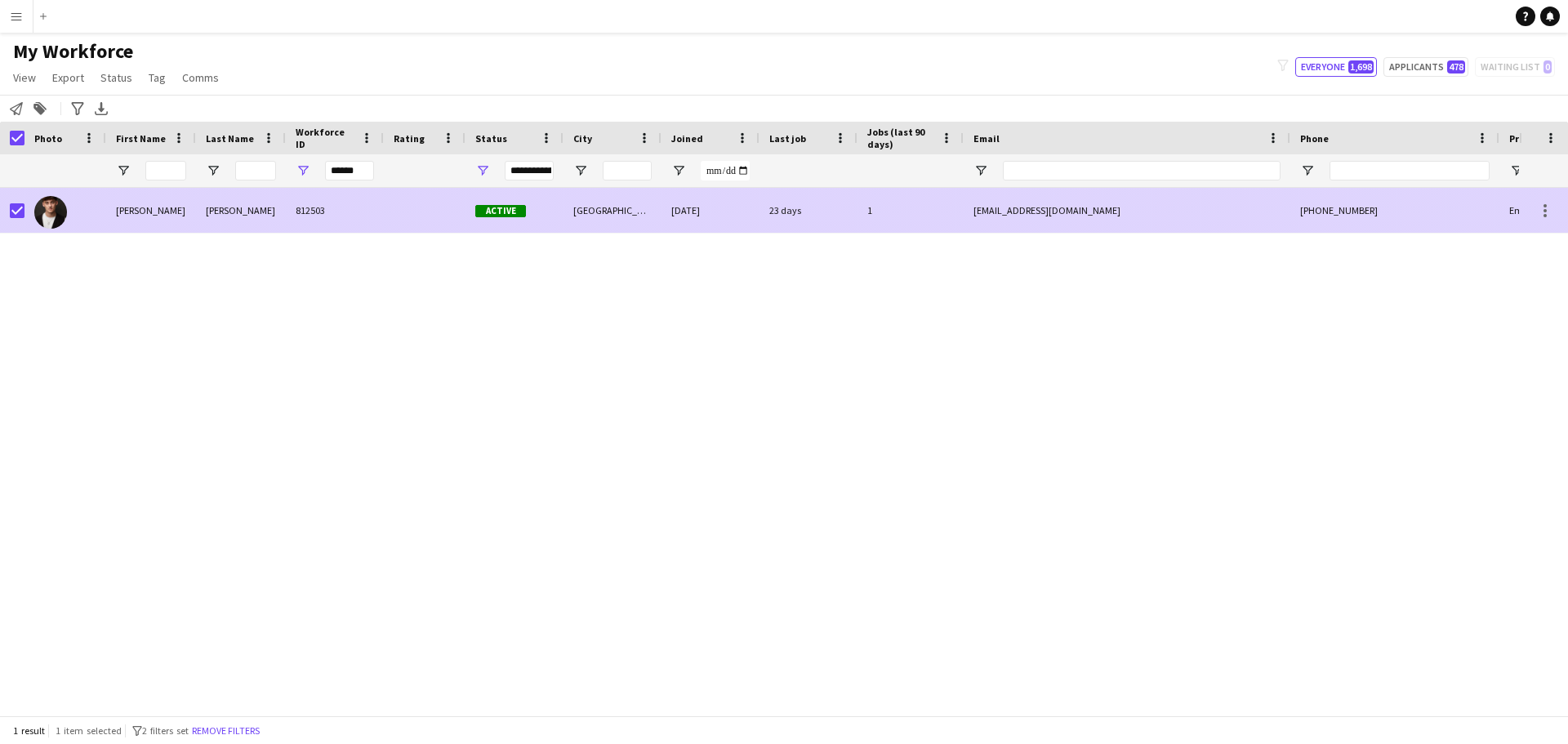
click at [1451, 203] on div "[PHONE_NUMBER]" at bounding box center [1395, 210] width 209 height 45
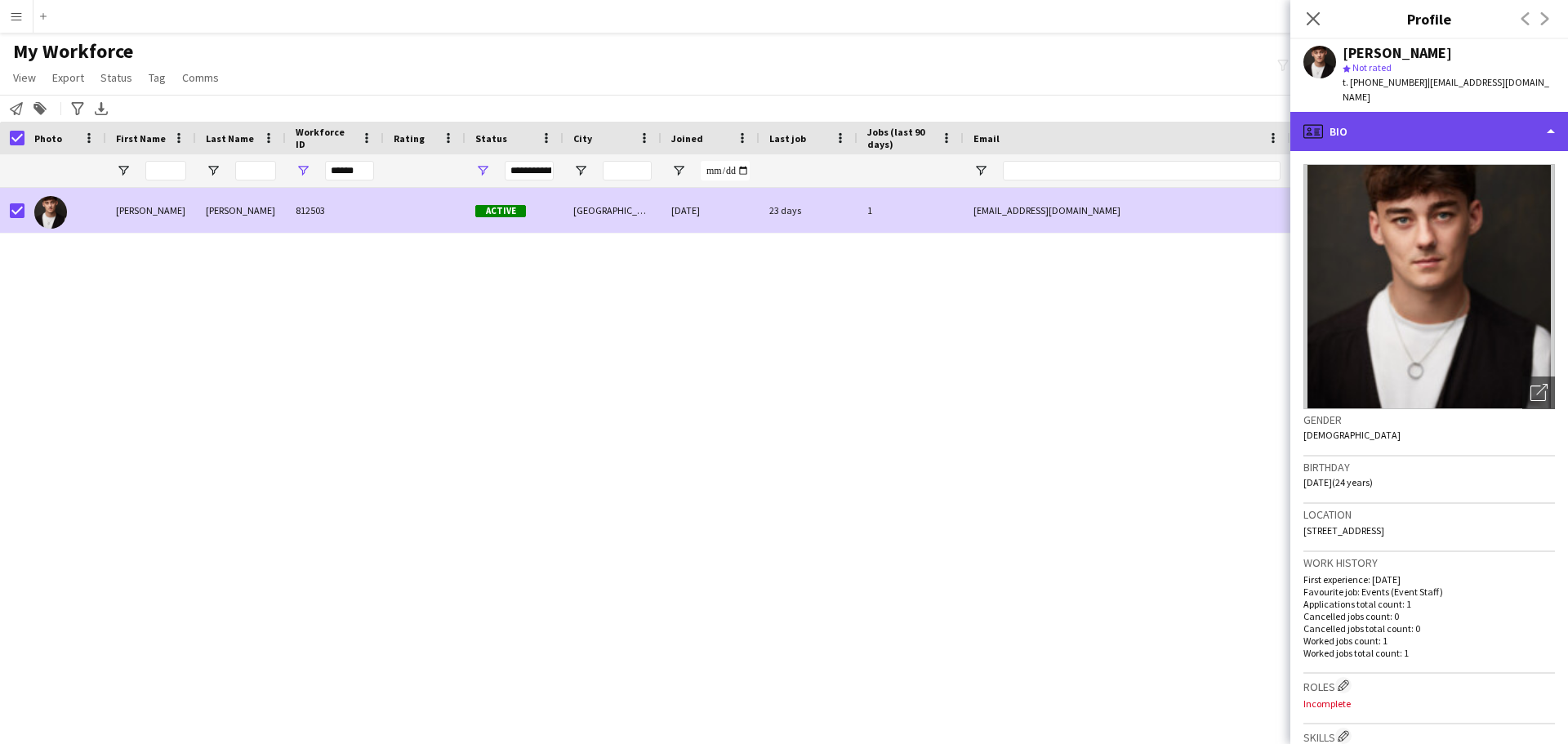
click at [1552, 129] on div "profile Bio" at bounding box center [1429, 132] width 278 height 40
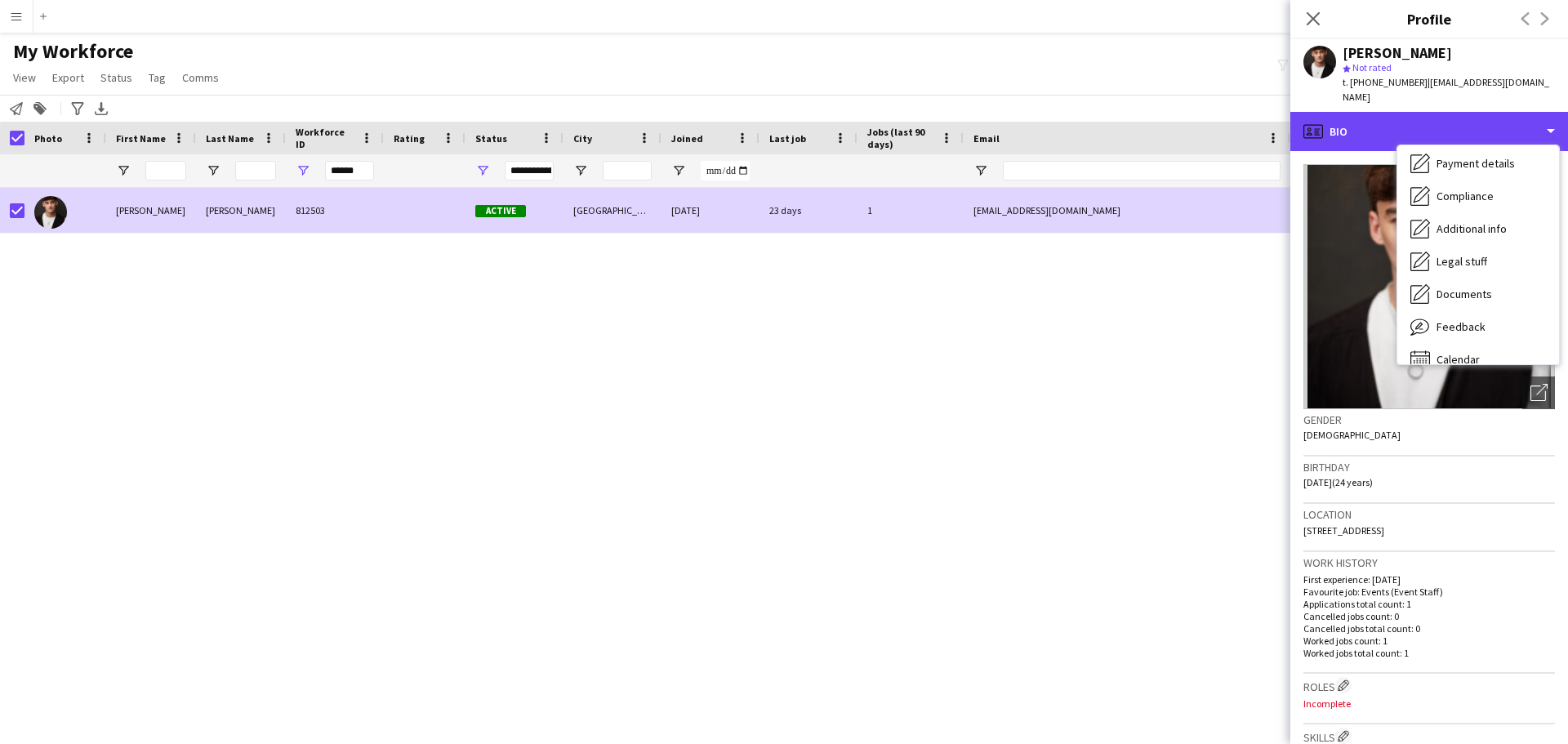
scroll to position [219, 0]
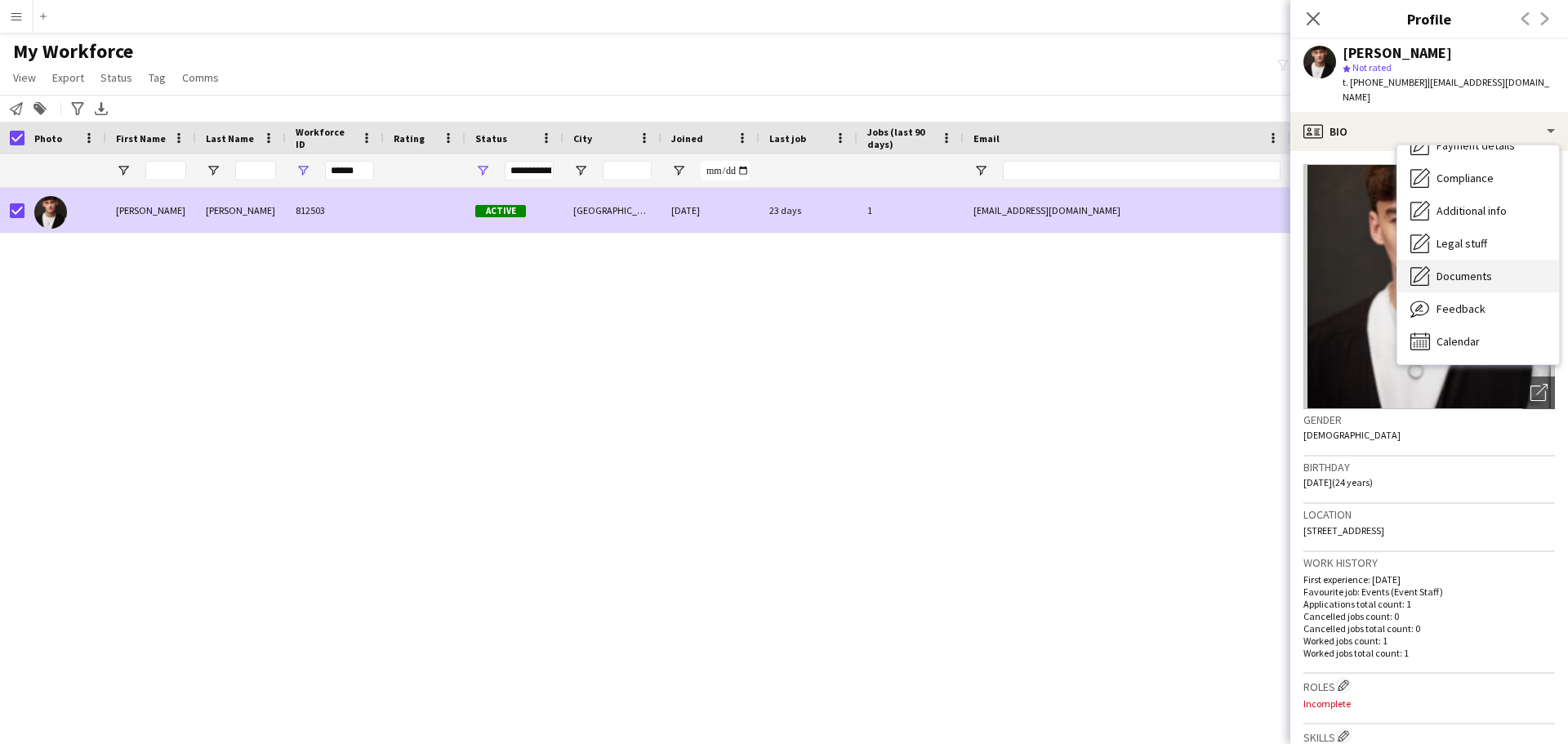
click at [1467, 275] on span "Documents" at bounding box center [1463, 276] width 55 height 15
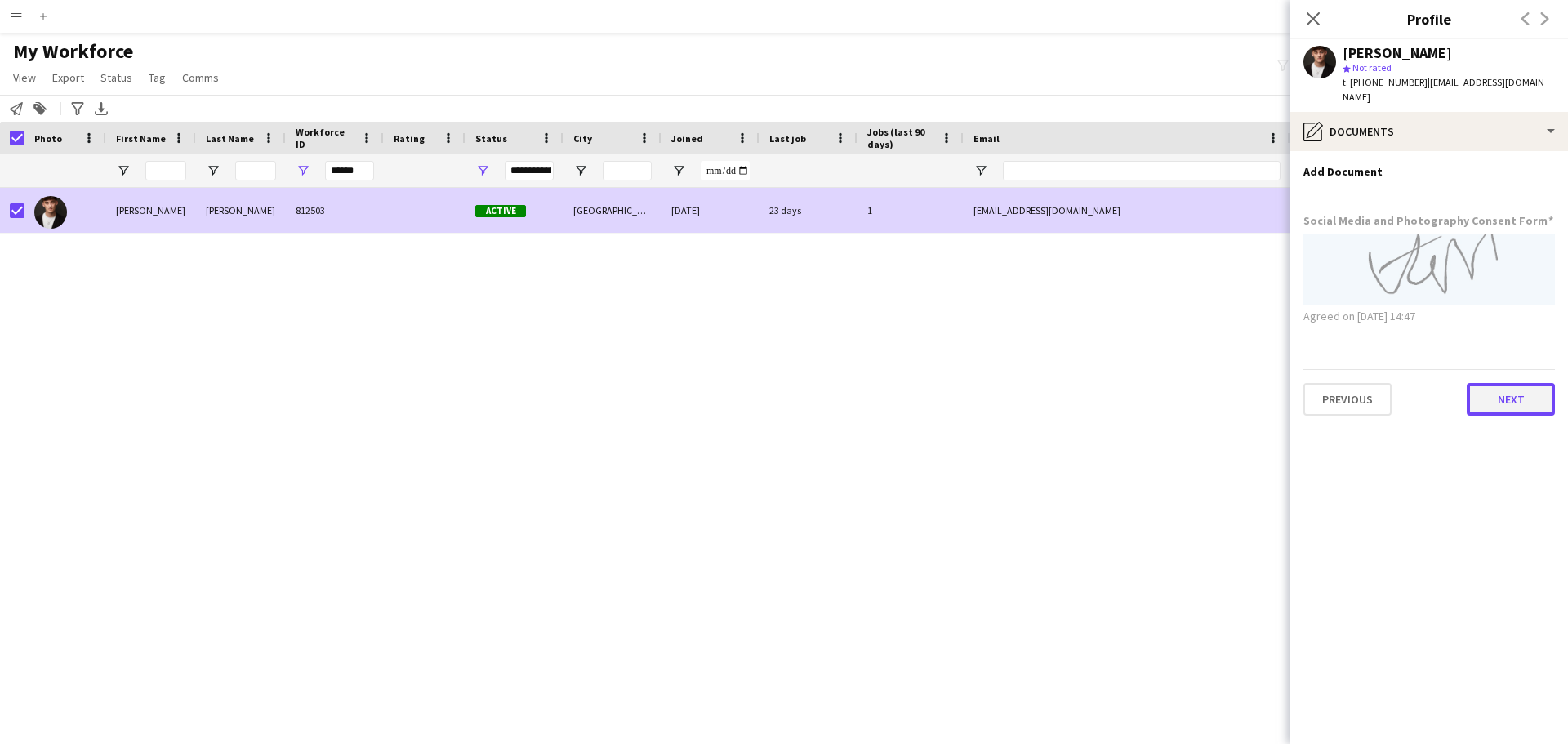
click at [1512, 402] on button "Next" at bounding box center [1511, 400] width 88 height 33
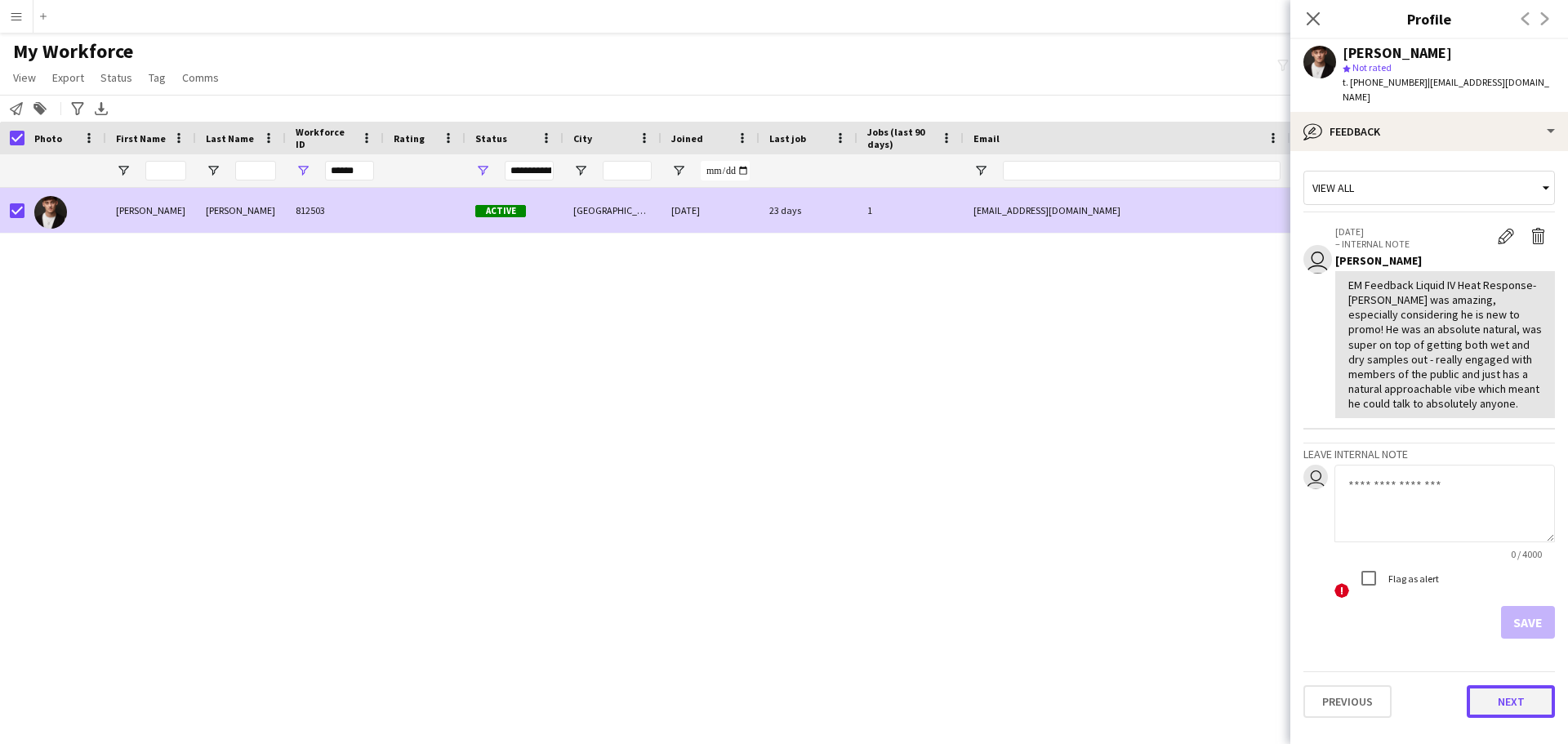
click at [1505, 701] on button "Next" at bounding box center [1511, 701] width 88 height 33
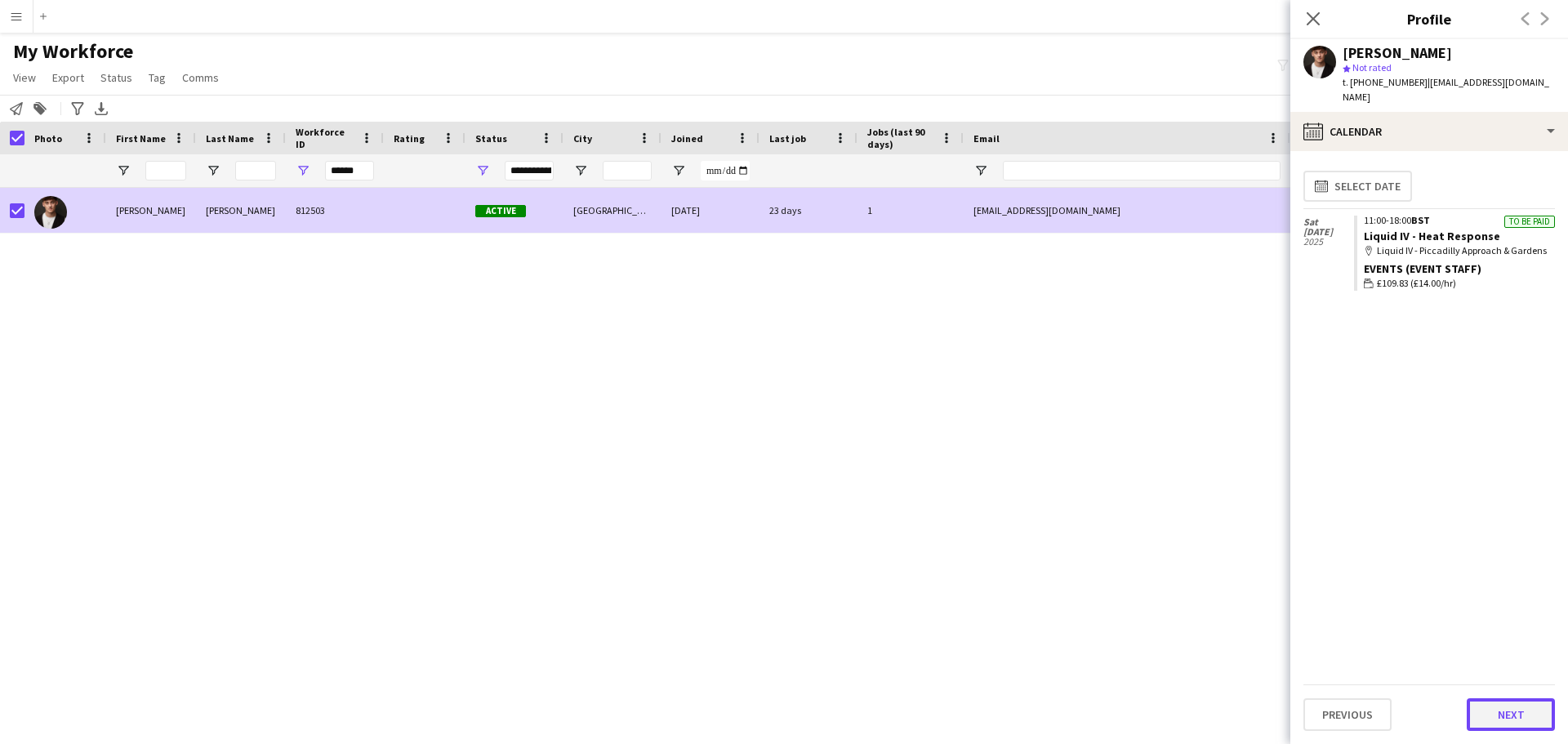
click at [1511, 704] on button "Next" at bounding box center [1511, 715] width 88 height 33
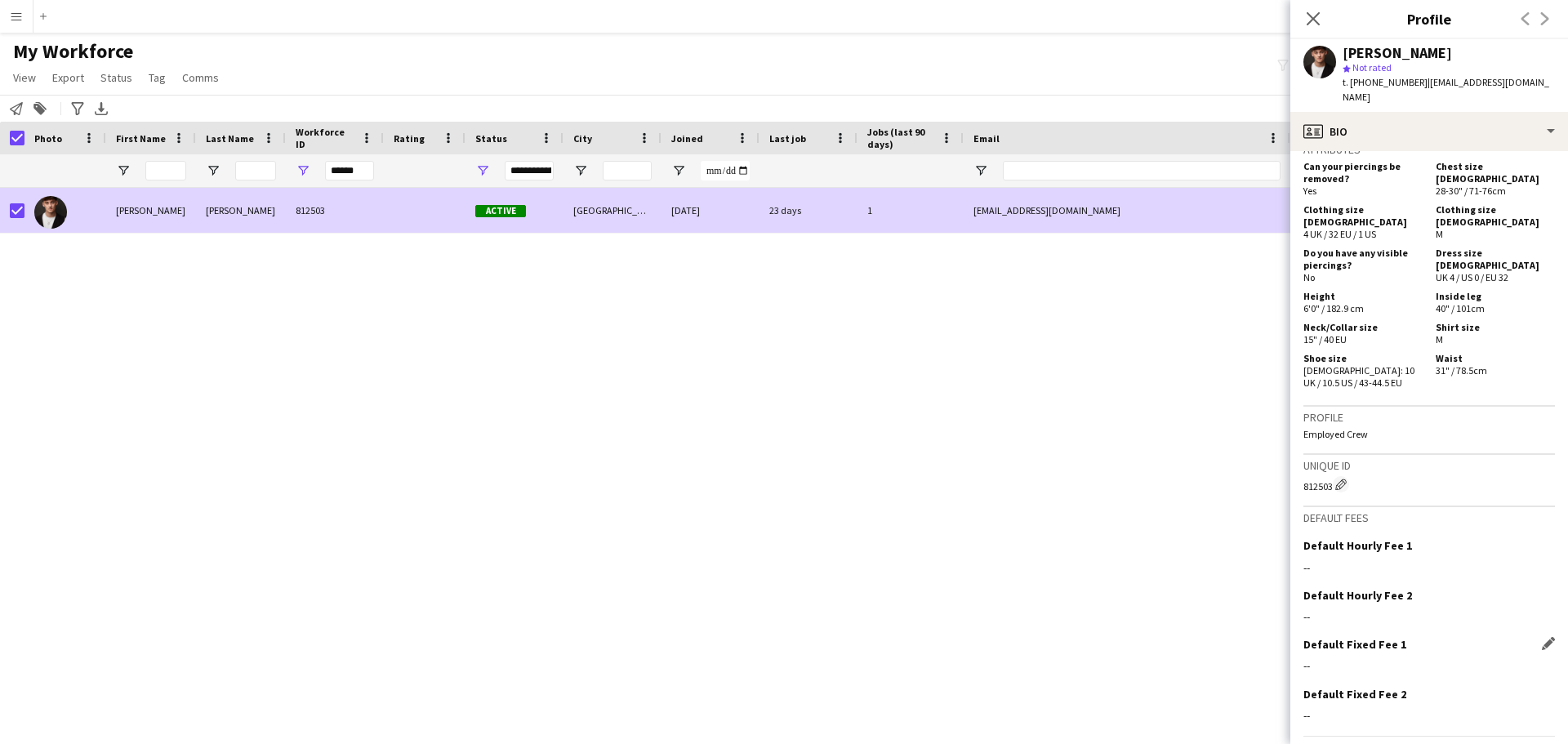
scroll to position [774, 0]
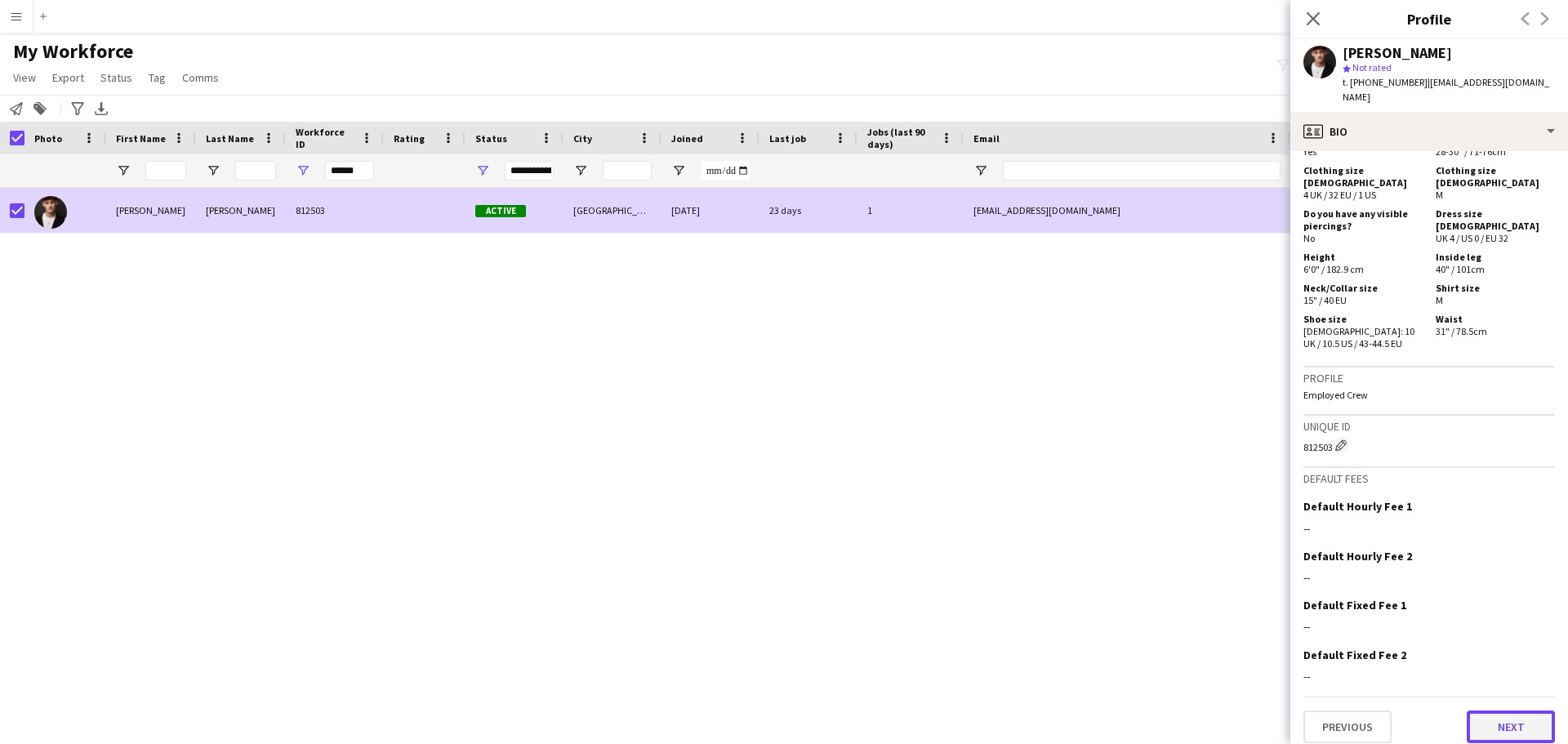
click at [1514, 714] on button "Next" at bounding box center [1511, 727] width 88 height 33
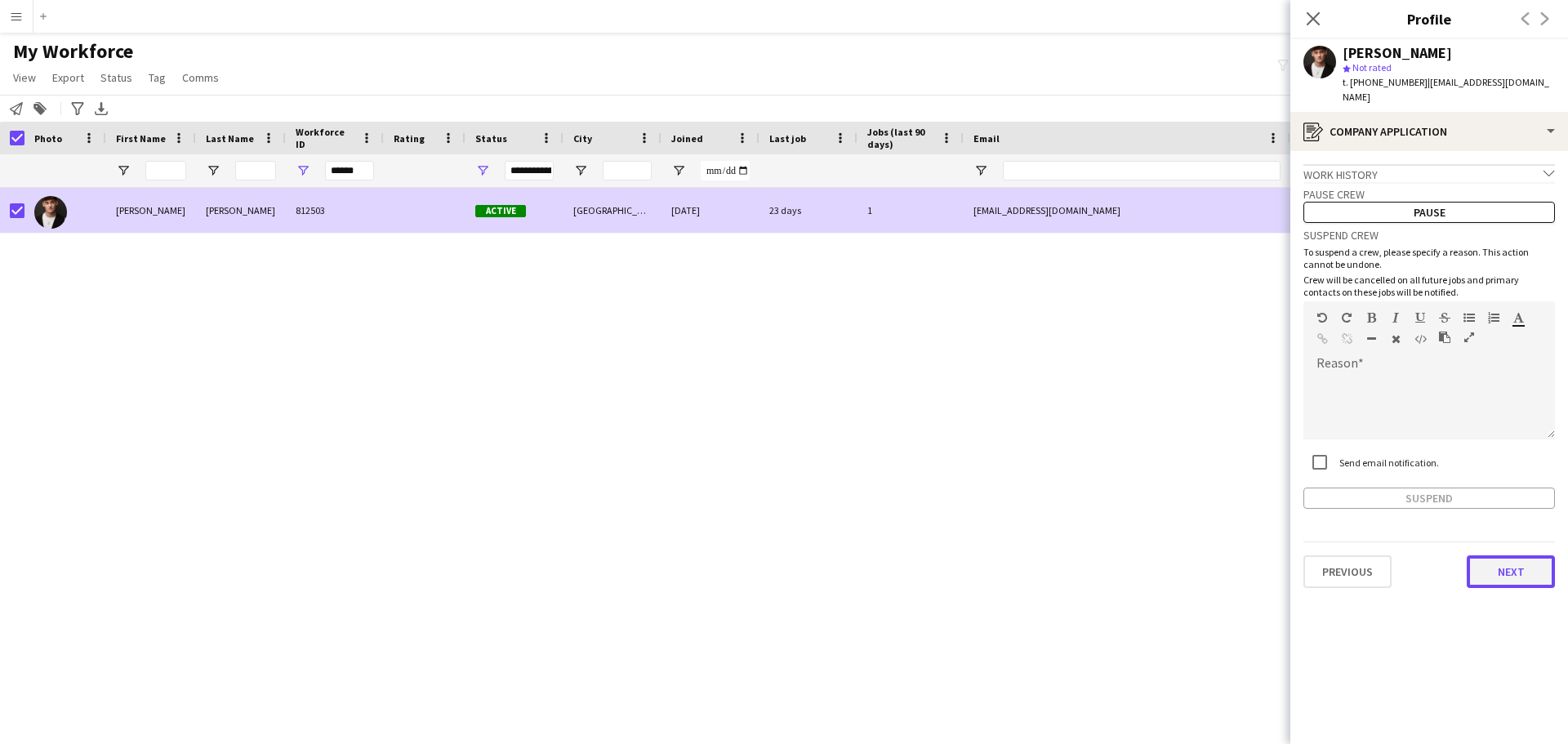
click at [1511, 577] on button "Next" at bounding box center [1511, 572] width 88 height 33
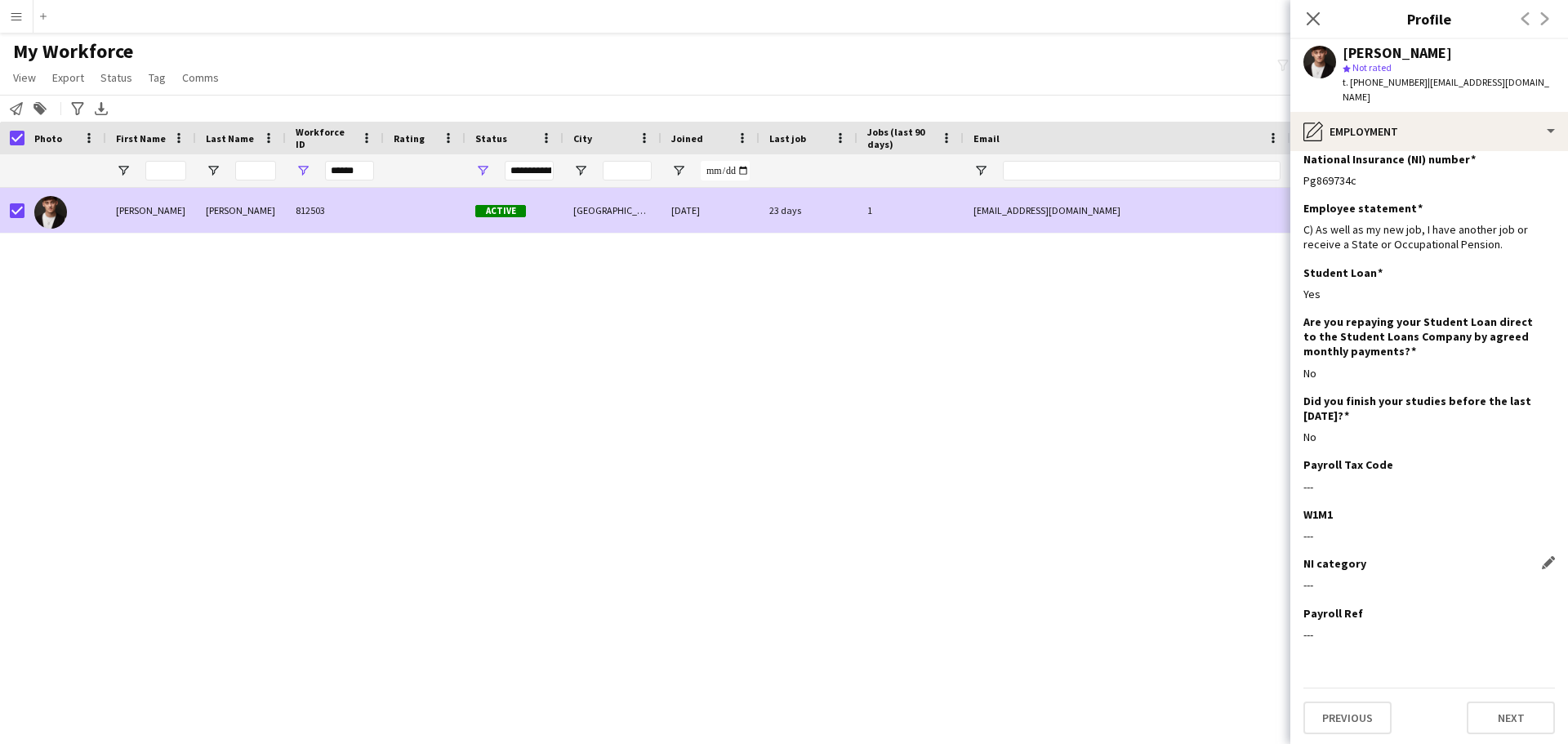
scroll to position [15, 0]
click at [1523, 718] on button "Next" at bounding box center [1511, 715] width 88 height 33
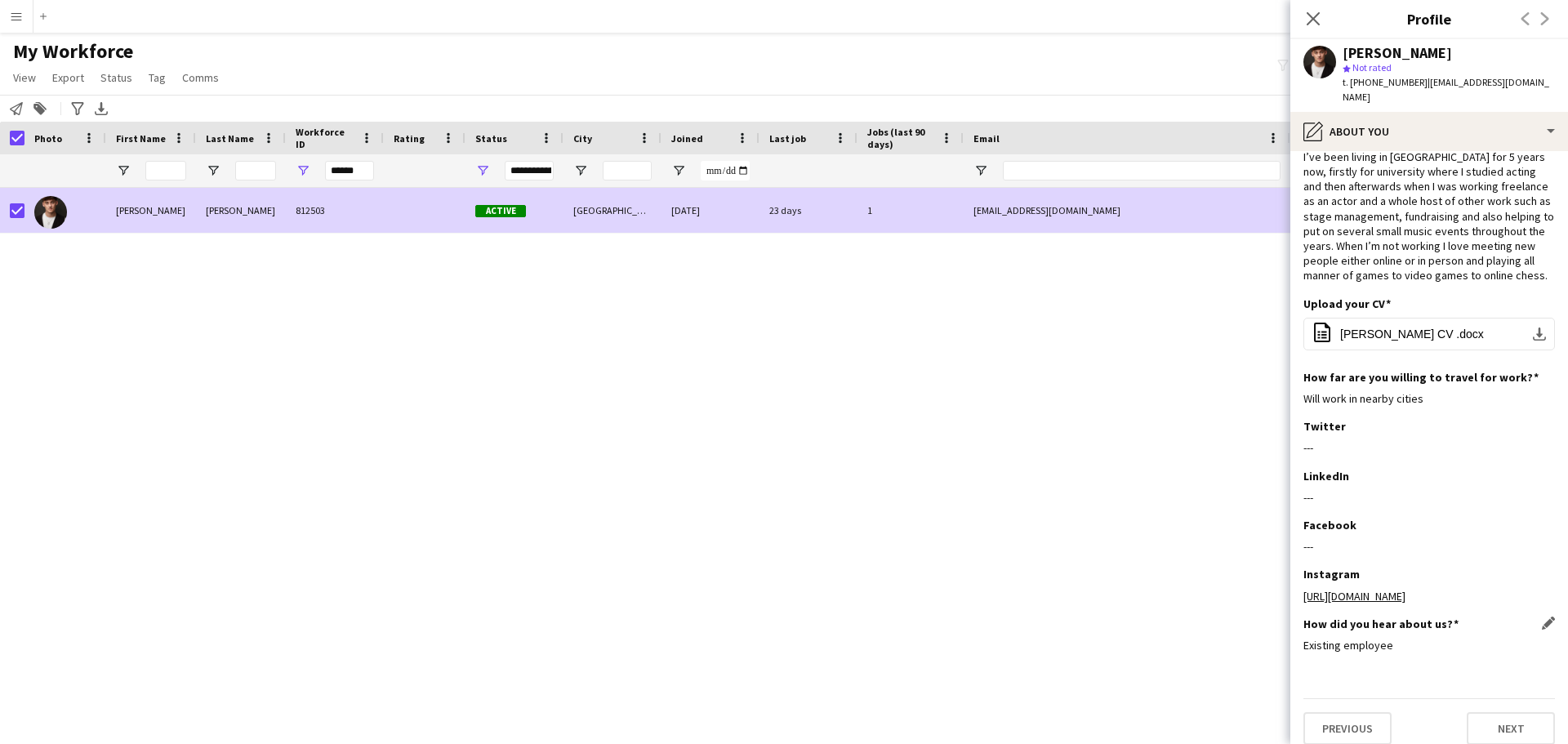
scroll to position [49, 0]
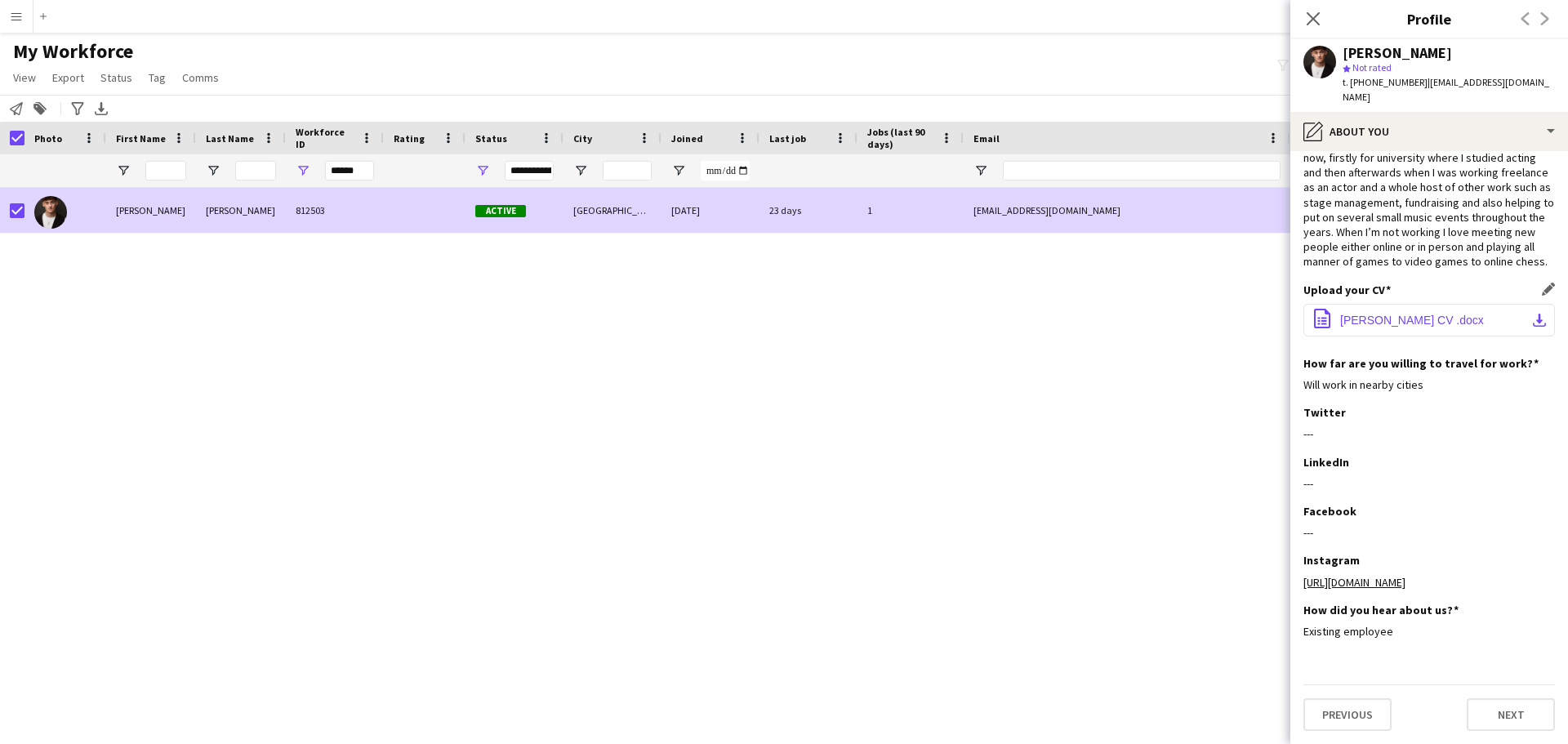
click at [1431, 319] on span "[PERSON_NAME] CV .docx" at bounding box center [1412, 320] width 144 height 14
